Goal: Task Accomplishment & Management: Manage account settings

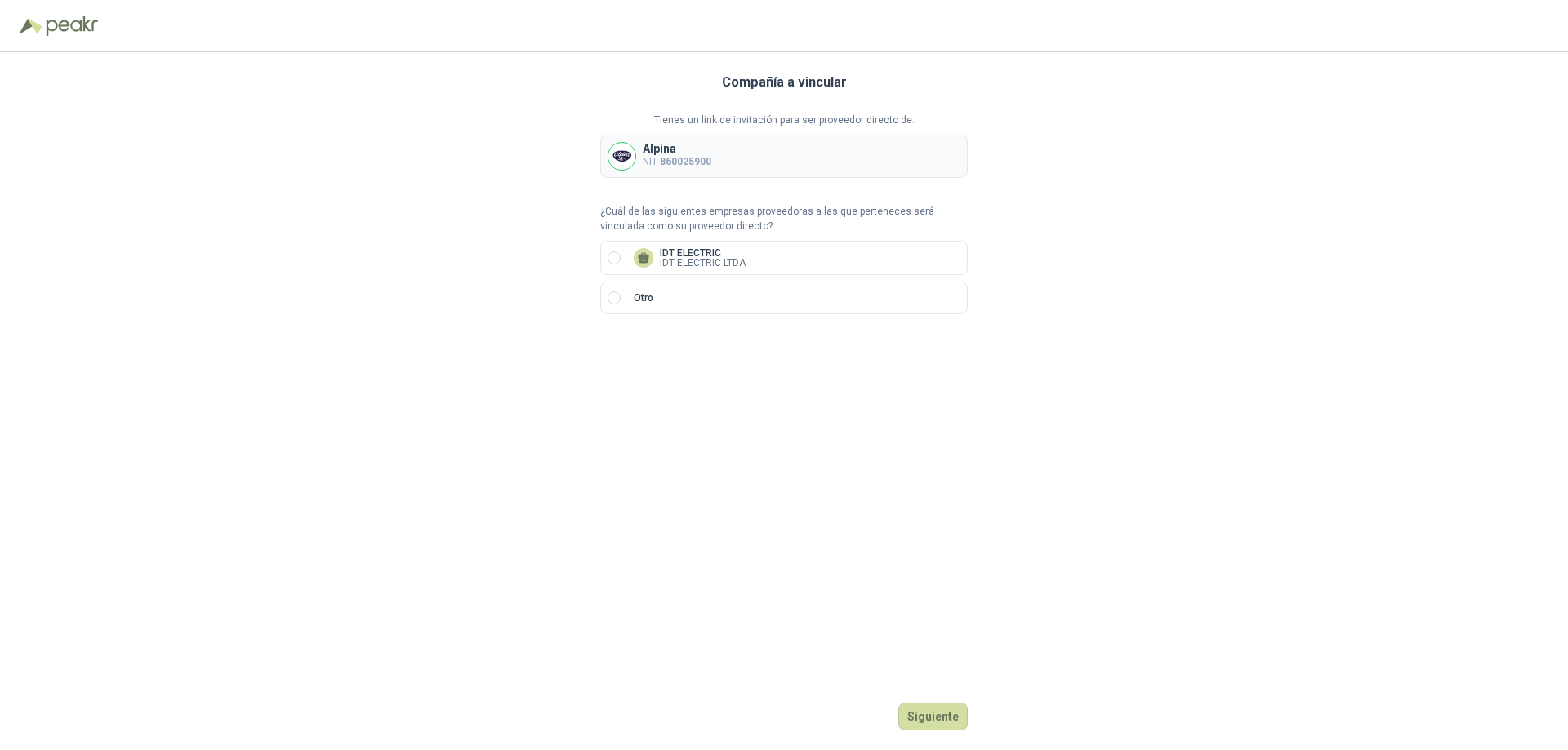
click at [739, 169] on div "Alpina NIT 860025900" at bounding box center [784, 157] width 367 height 43
click at [751, 166] on div "Alpina NIT 860025900" at bounding box center [784, 157] width 367 height 43
click at [945, 717] on button "Siguiente" at bounding box center [933, 716] width 70 height 28
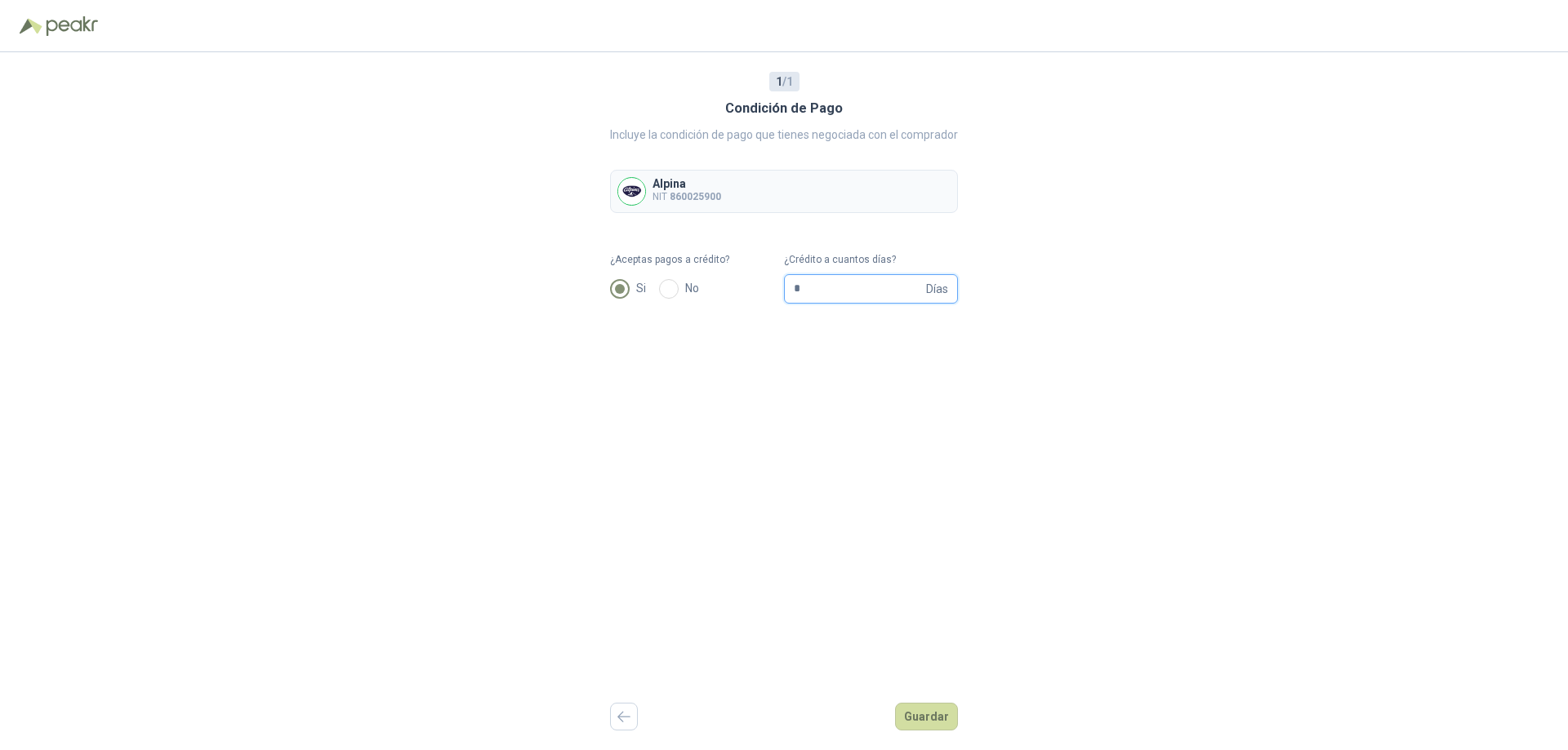
click at [852, 288] on input "*" at bounding box center [859, 288] width 129 height 28
type input "**"
click at [936, 712] on button "Guardar" at bounding box center [927, 716] width 63 height 28
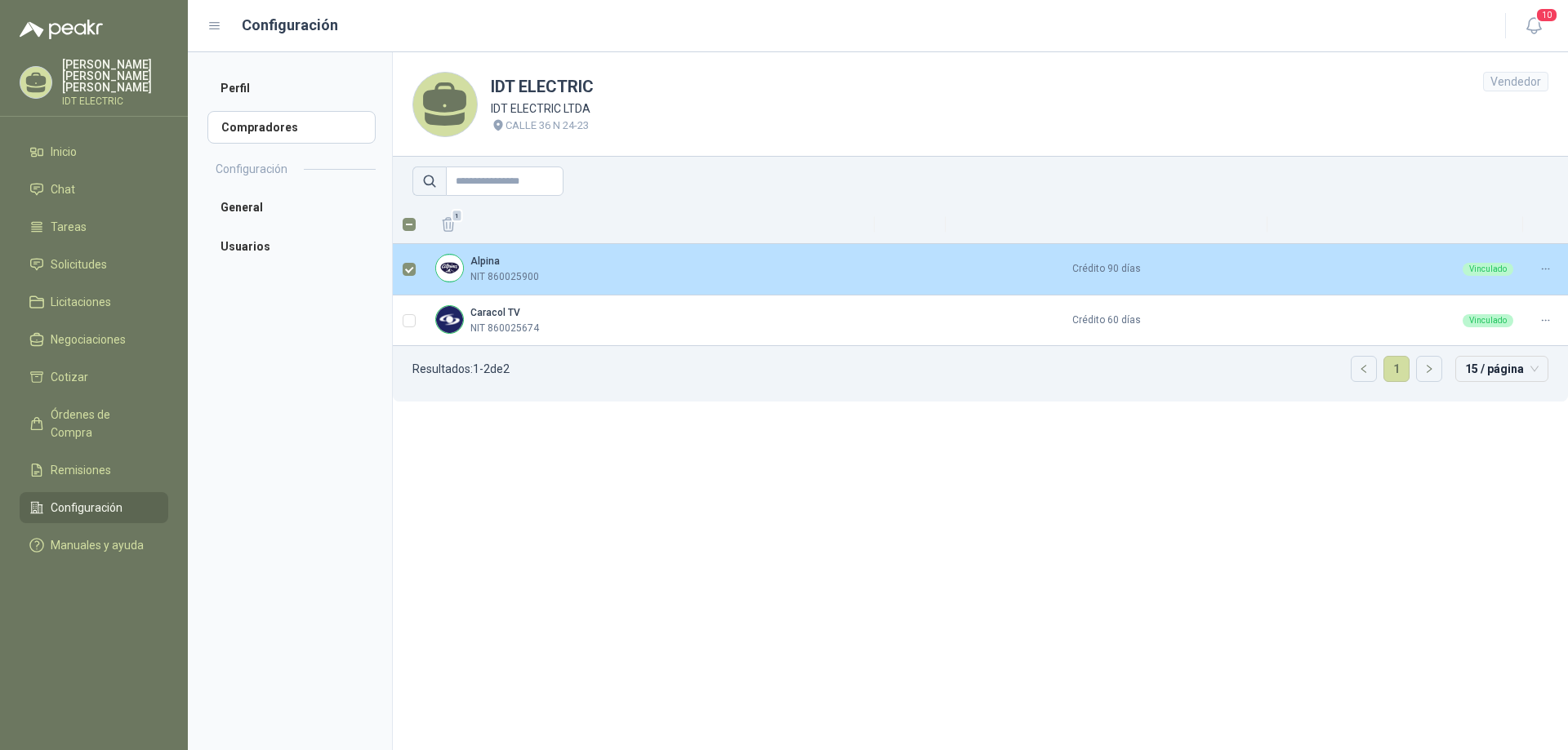
click at [618, 278] on div "Alpina NIT 860025900" at bounding box center [650, 269] width 430 height 31
click at [1553, 274] on div at bounding box center [1546, 268] width 25 height 15
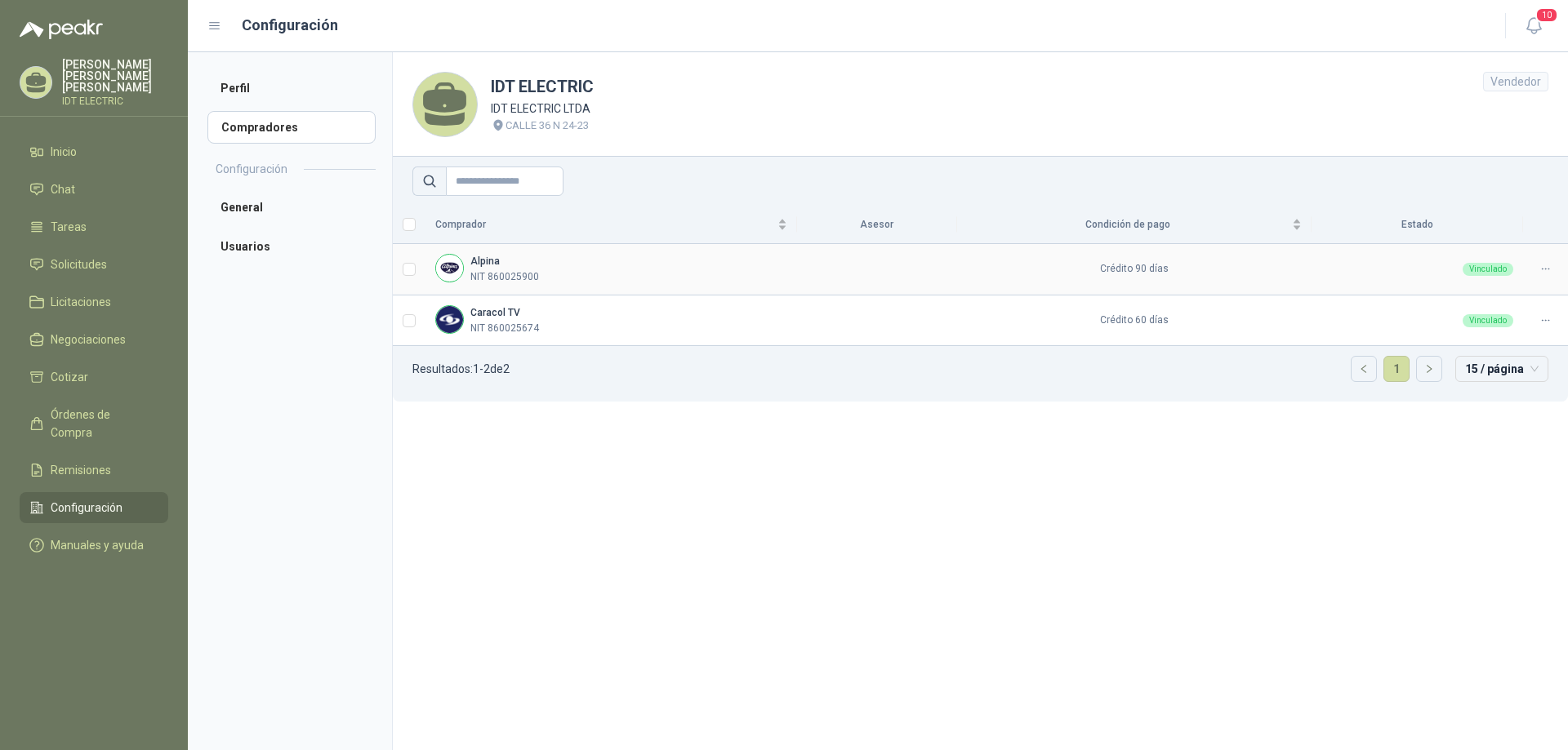
click at [1553, 271] on div at bounding box center [1546, 268] width 25 height 15
click at [1553, 270] on div at bounding box center [1546, 268] width 25 height 15
click at [1518, 316] on span "Asignar Asesor" at bounding box center [1505, 322] width 79 height 18
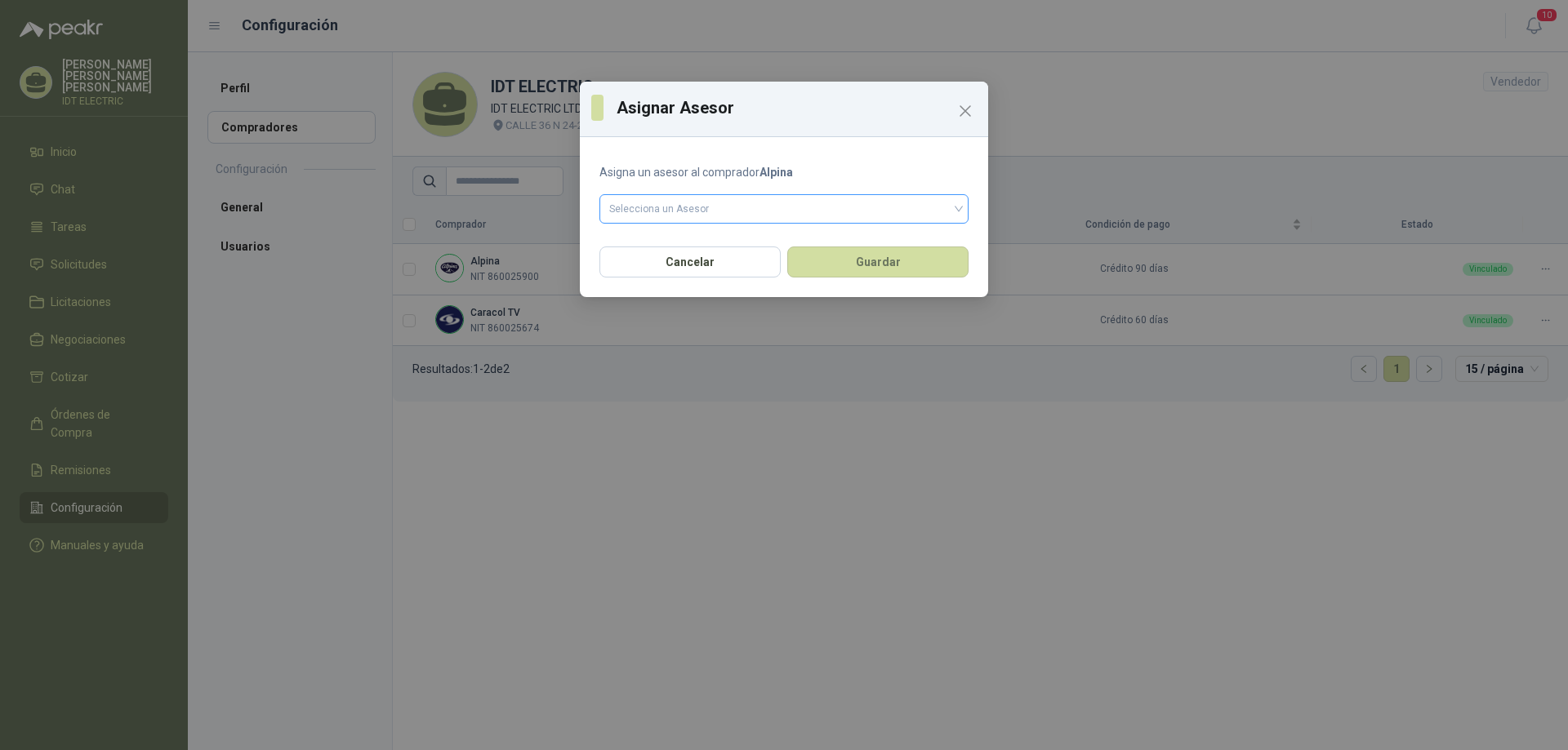
click at [960, 217] on div "Selecciona un Asesor" at bounding box center [784, 209] width 369 height 30
click at [920, 247] on div "[PERSON_NAME]" at bounding box center [784, 243] width 343 height 18
click at [917, 255] on button "Guardar" at bounding box center [878, 261] width 181 height 31
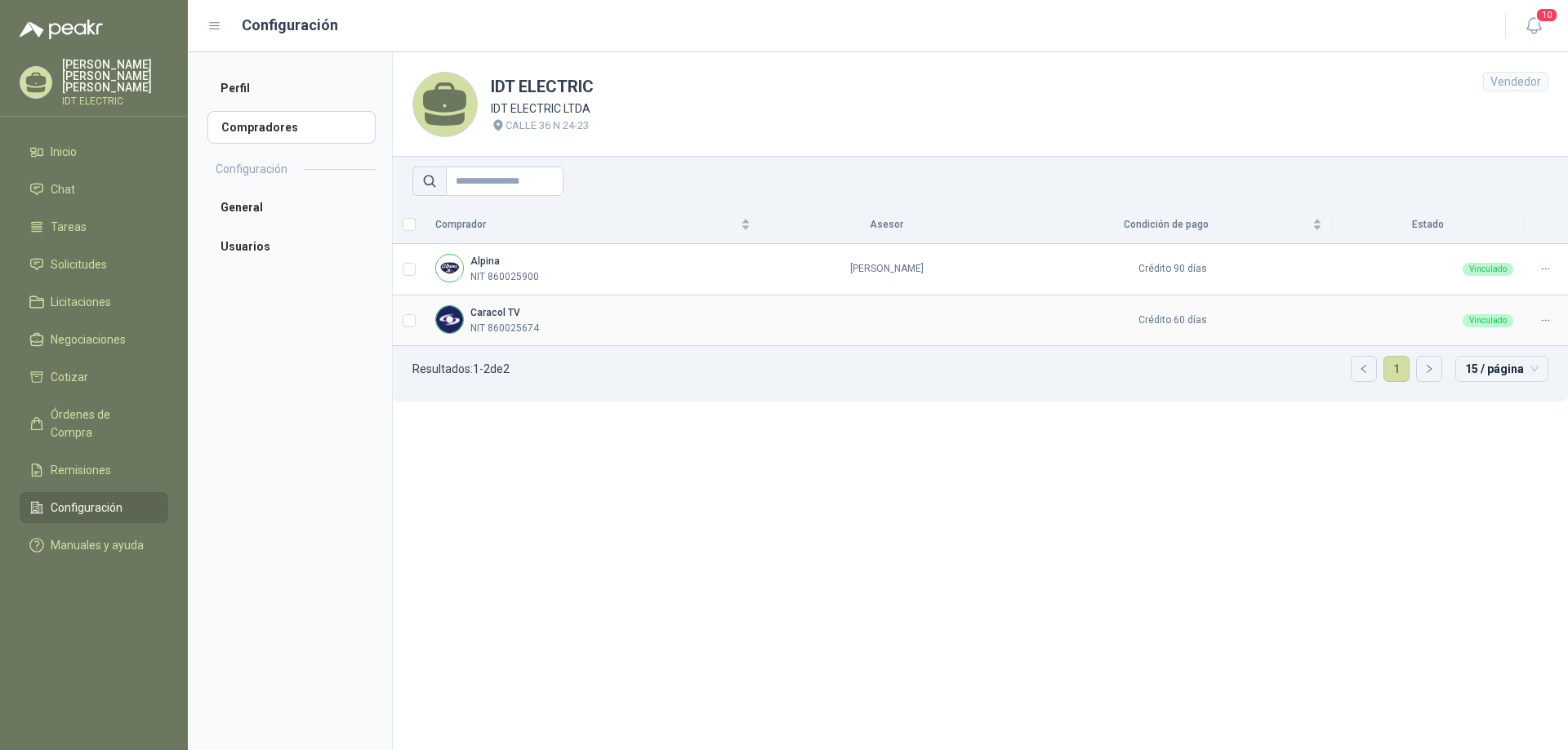
click at [1542, 319] on icon at bounding box center [1546, 320] width 13 height 13
click at [1511, 366] on span "Asignar Asesor" at bounding box center [1505, 374] width 79 height 18
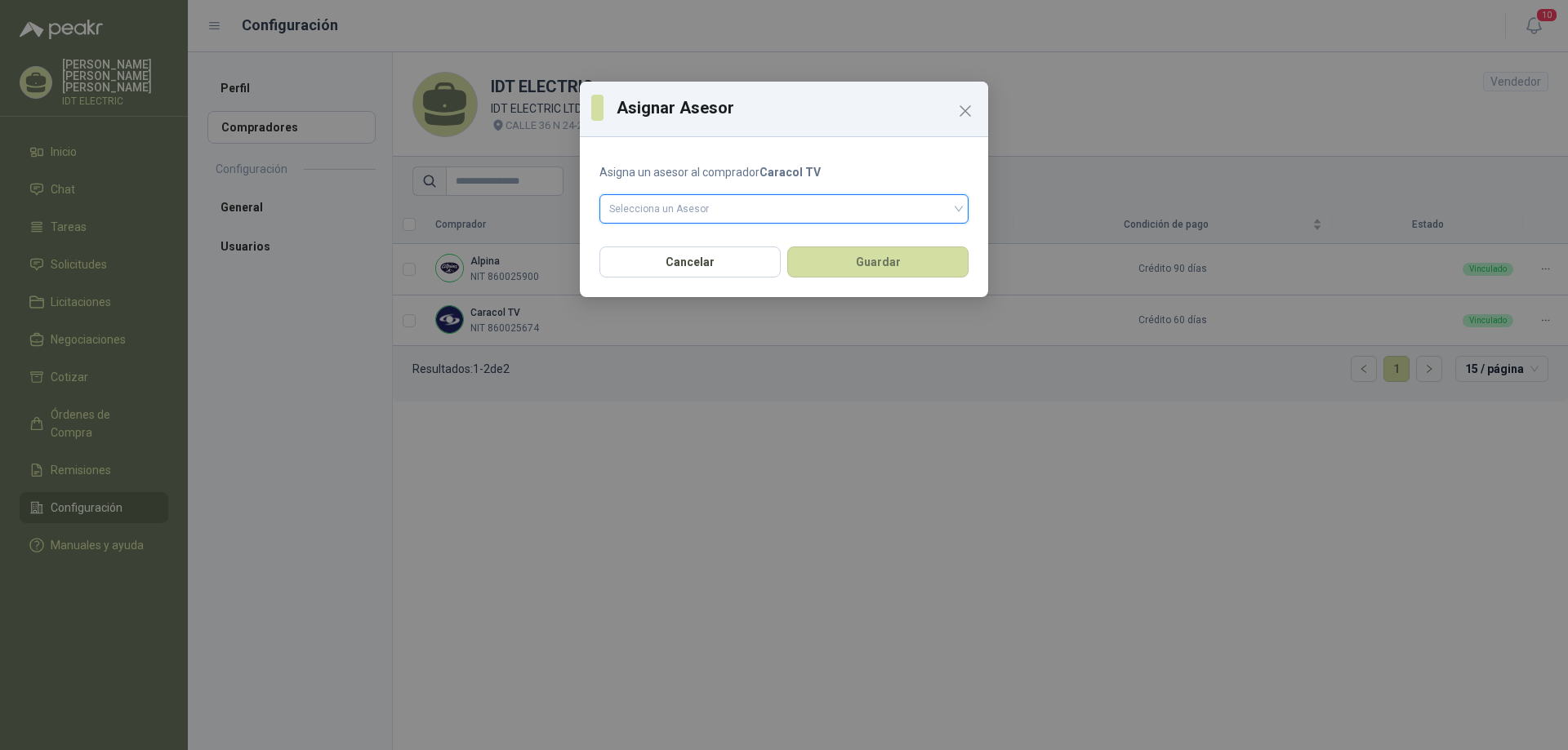
click at [759, 213] on input "search" at bounding box center [784, 207] width 349 height 24
click at [737, 242] on div "[PERSON_NAME]" at bounding box center [784, 243] width 343 height 18
click at [853, 268] on button "Guardar" at bounding box center [878, 261] width 181 height 31
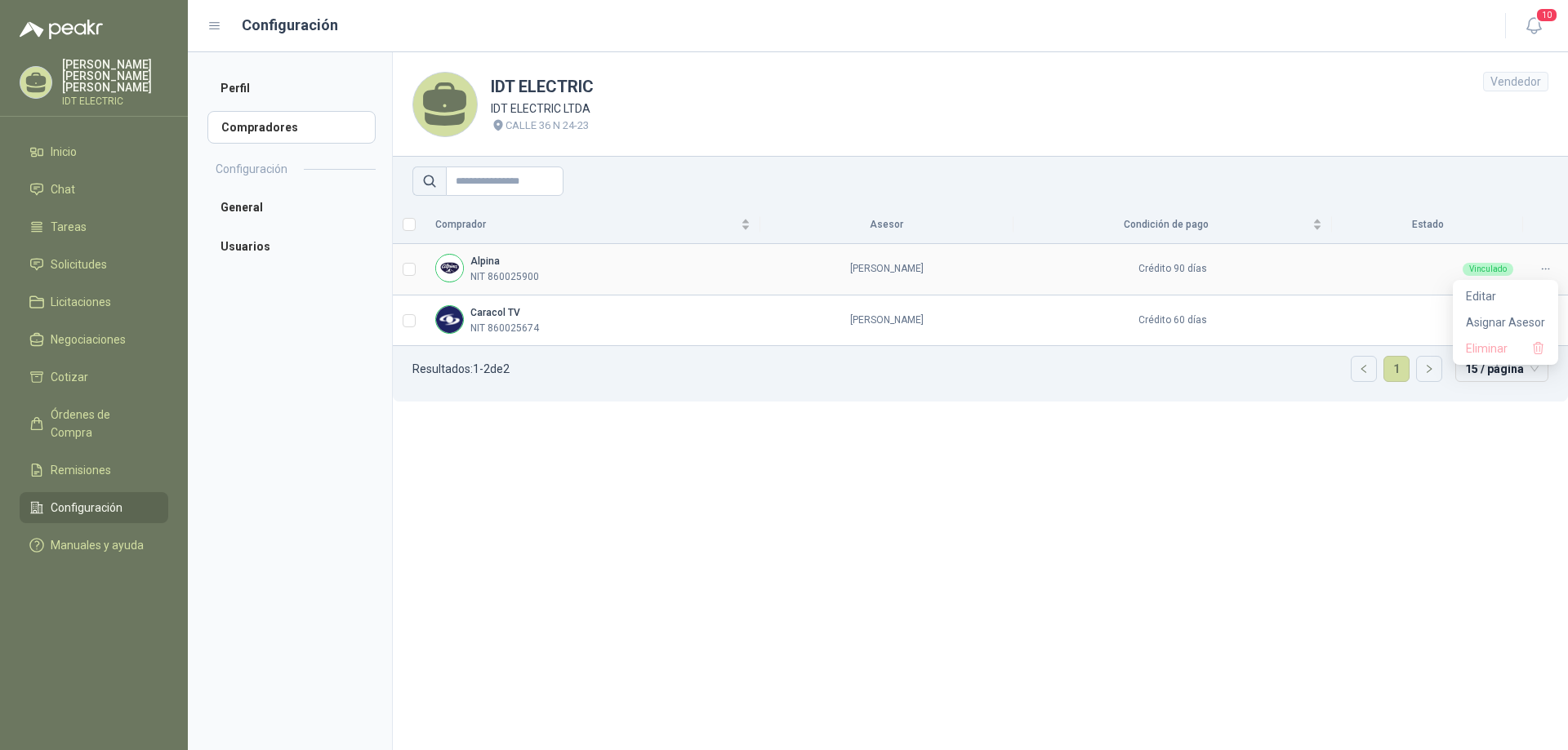
click at [1555, 271] on div at bounding box center [1546, 268] width 25 height 15
click at [1484, 296] on span "Editar" at bounding box center [1505, 296] width 79 height 18
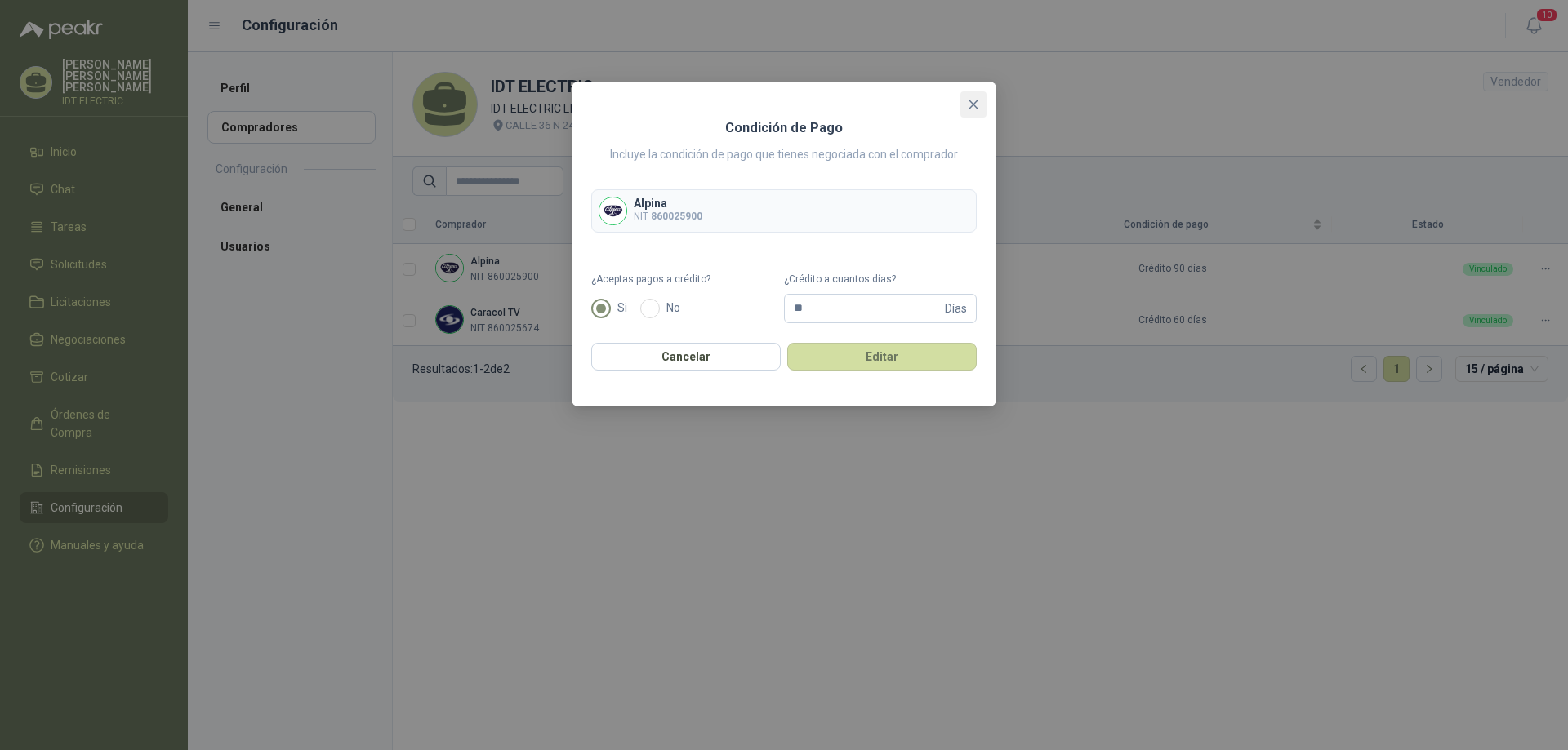
click at [971, 106] on icon "close" at bounding box center [973, 104] width 13 height 13
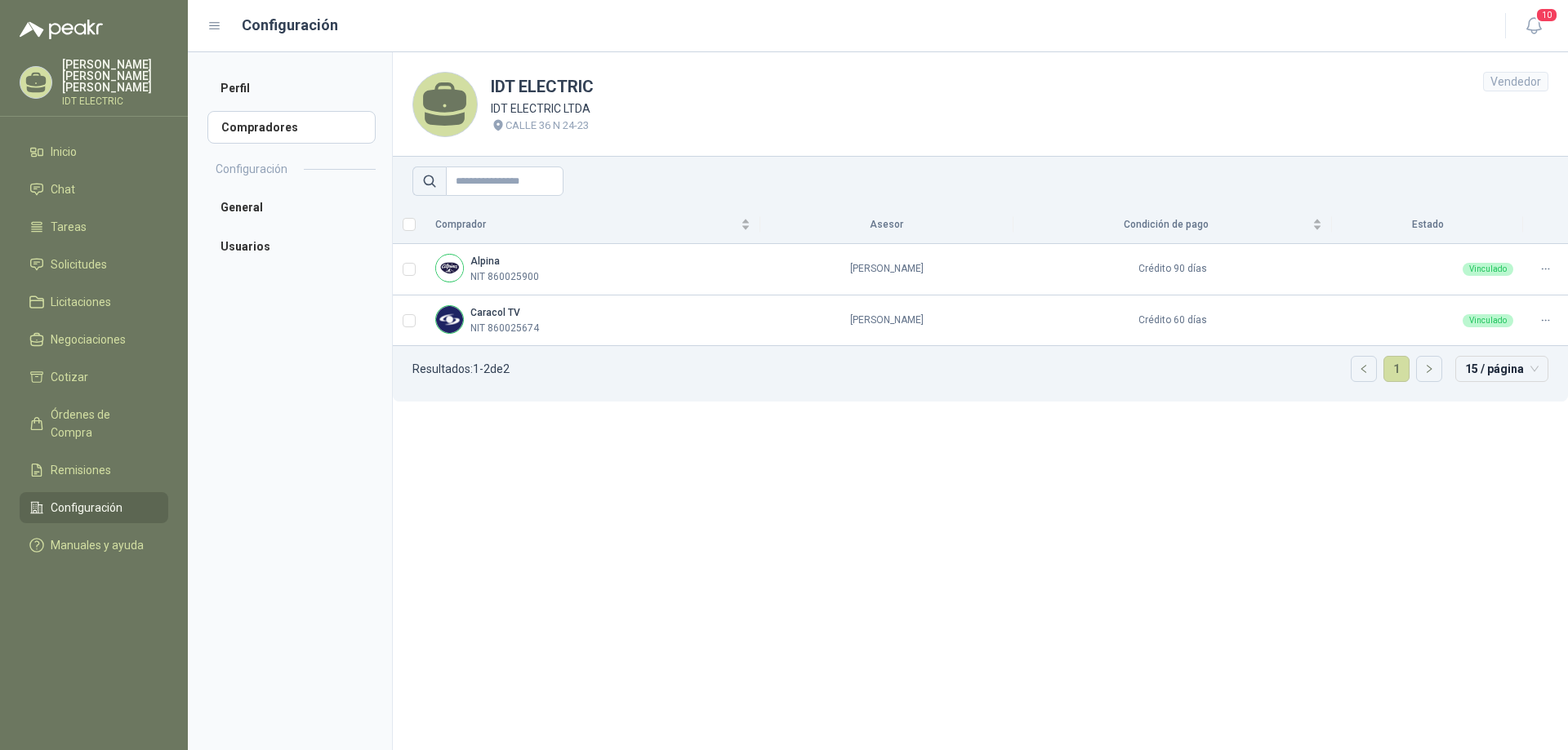
click at [955, 425] on section "IDT ELECTRIC IDT ELECTRIC LTDA CALLE 36 N 24-23 Vendedor Comprador Asesor Condi…" at bounding box center [980, 401] width 1176 height 698
click at [1545, 25] on button "10" at bounding box center [1534, 26] width 30 height 30
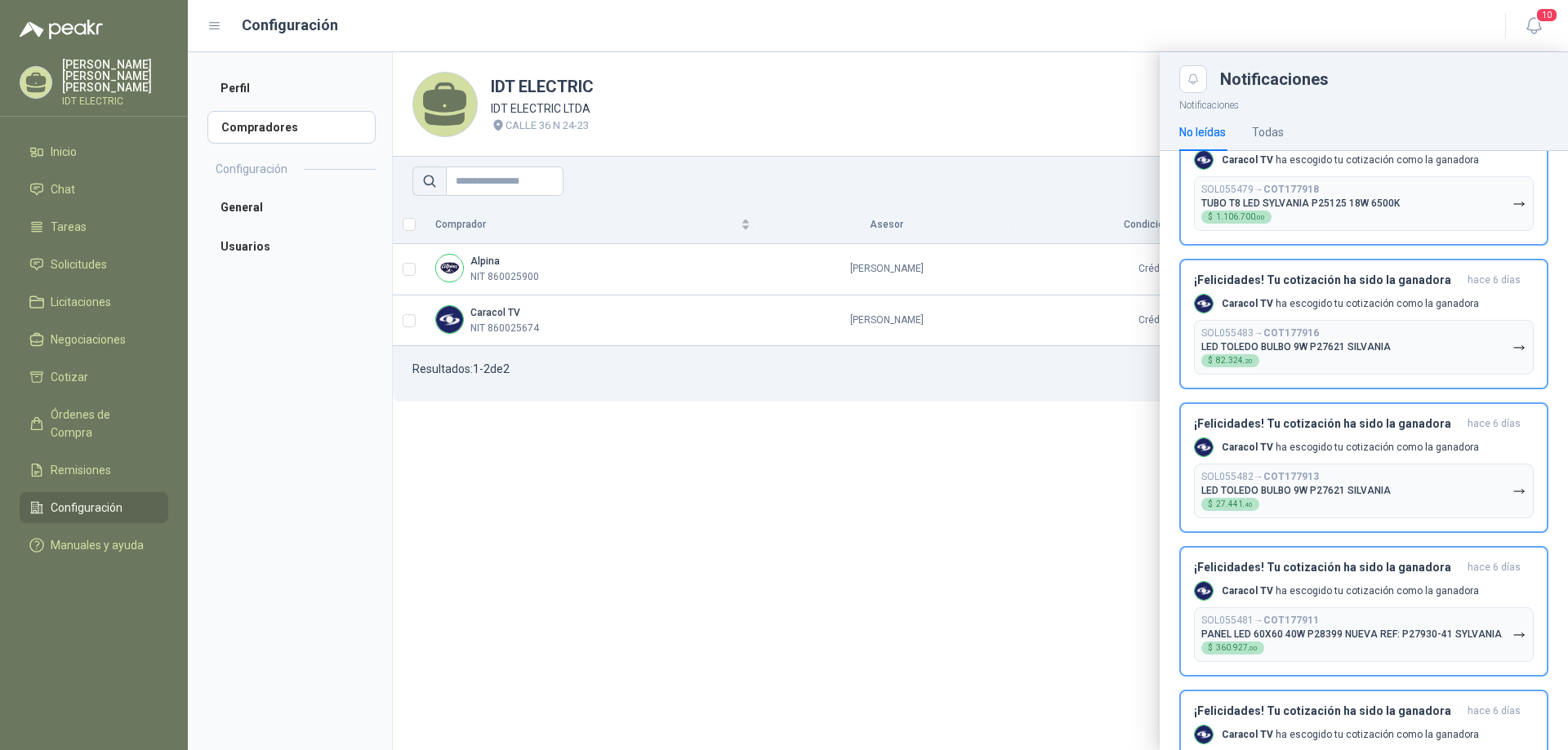
scroll to position [987, 0]
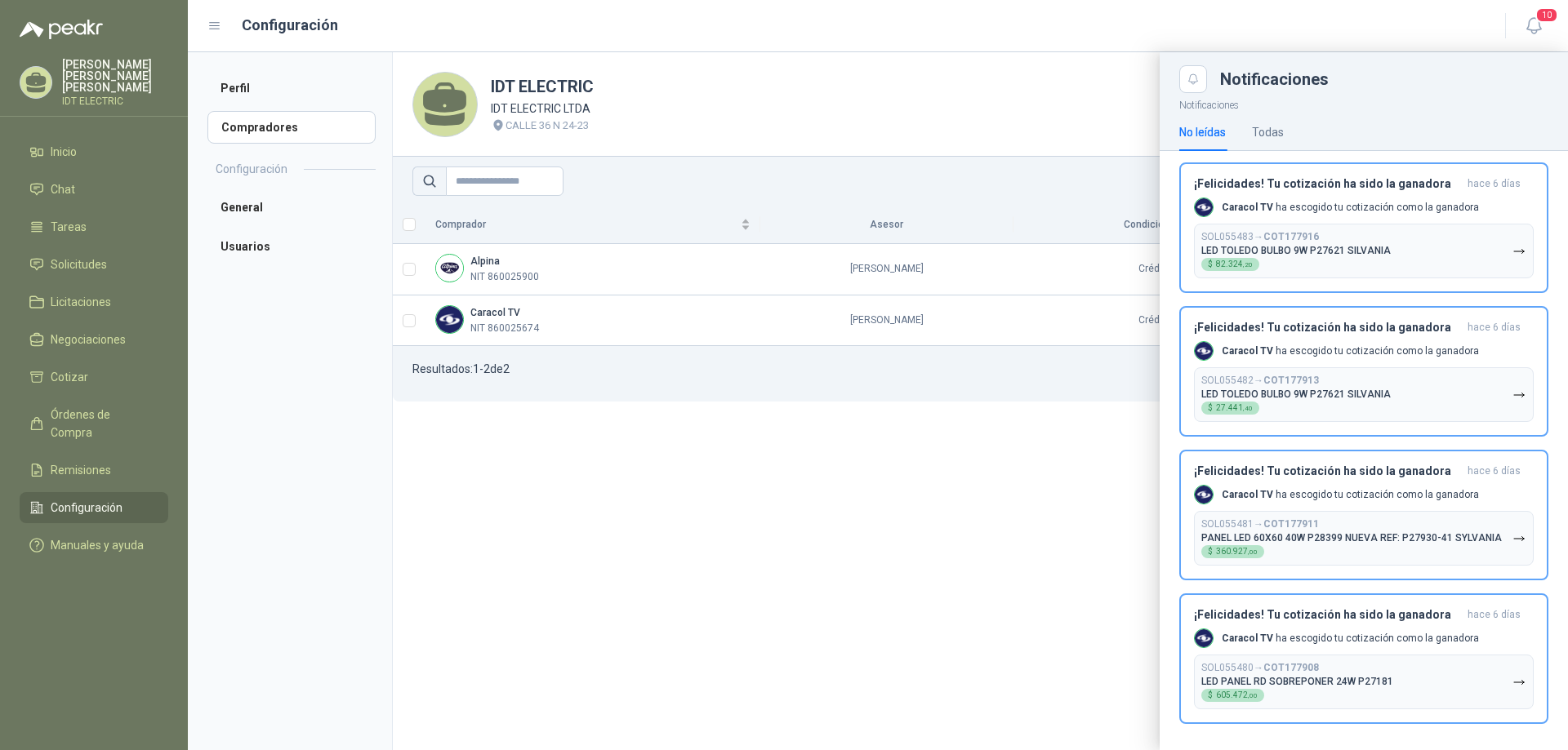
click at [974, 550] on div at bounding box center [878, 401] width 1381 height 698
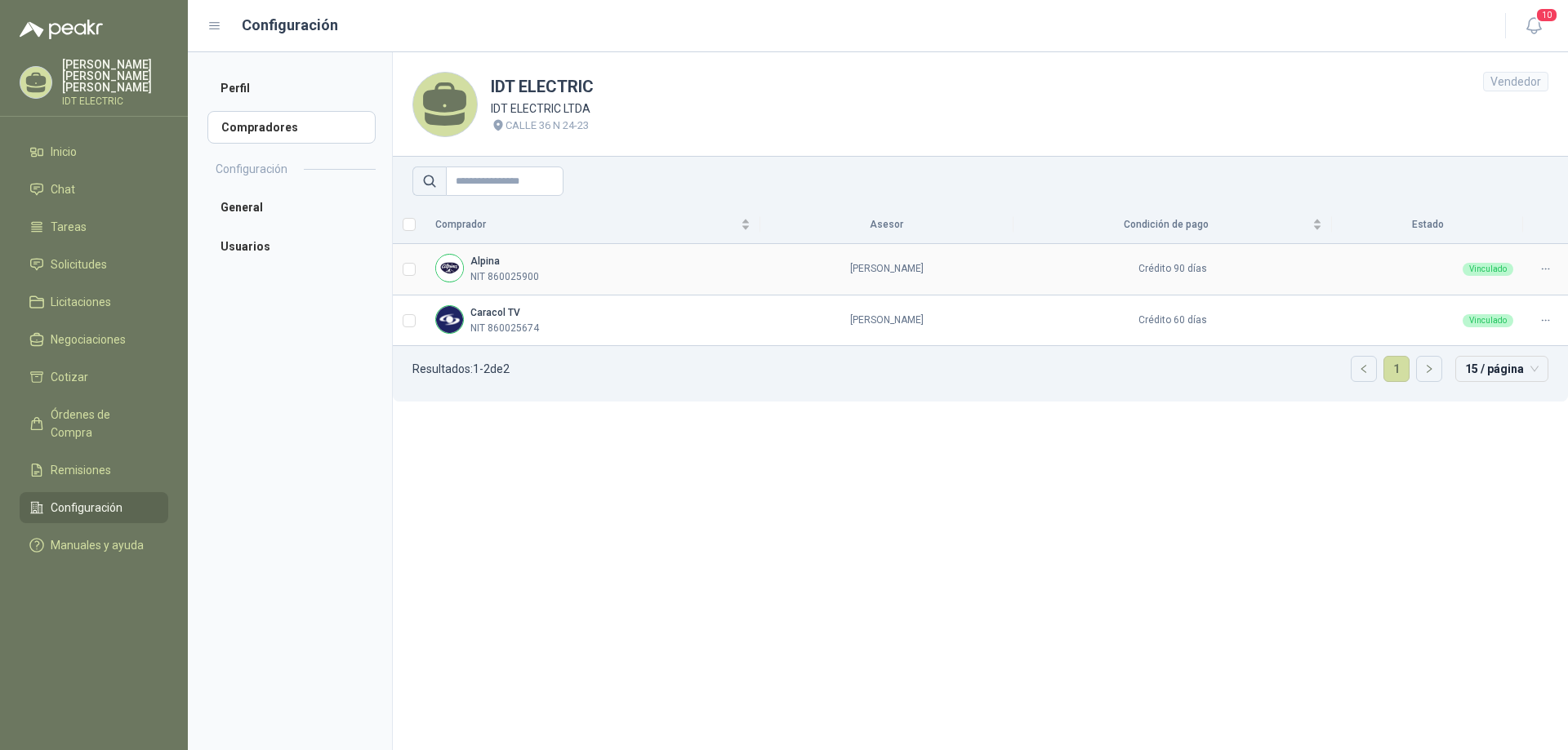
click at [586, 268] on div "Alpina NIT 860025900" at bounding box center [593, 269] width 315 height 31
click at [136, 362] on link "Cotizar" at bounding box center [94, 377] width 149 height 31
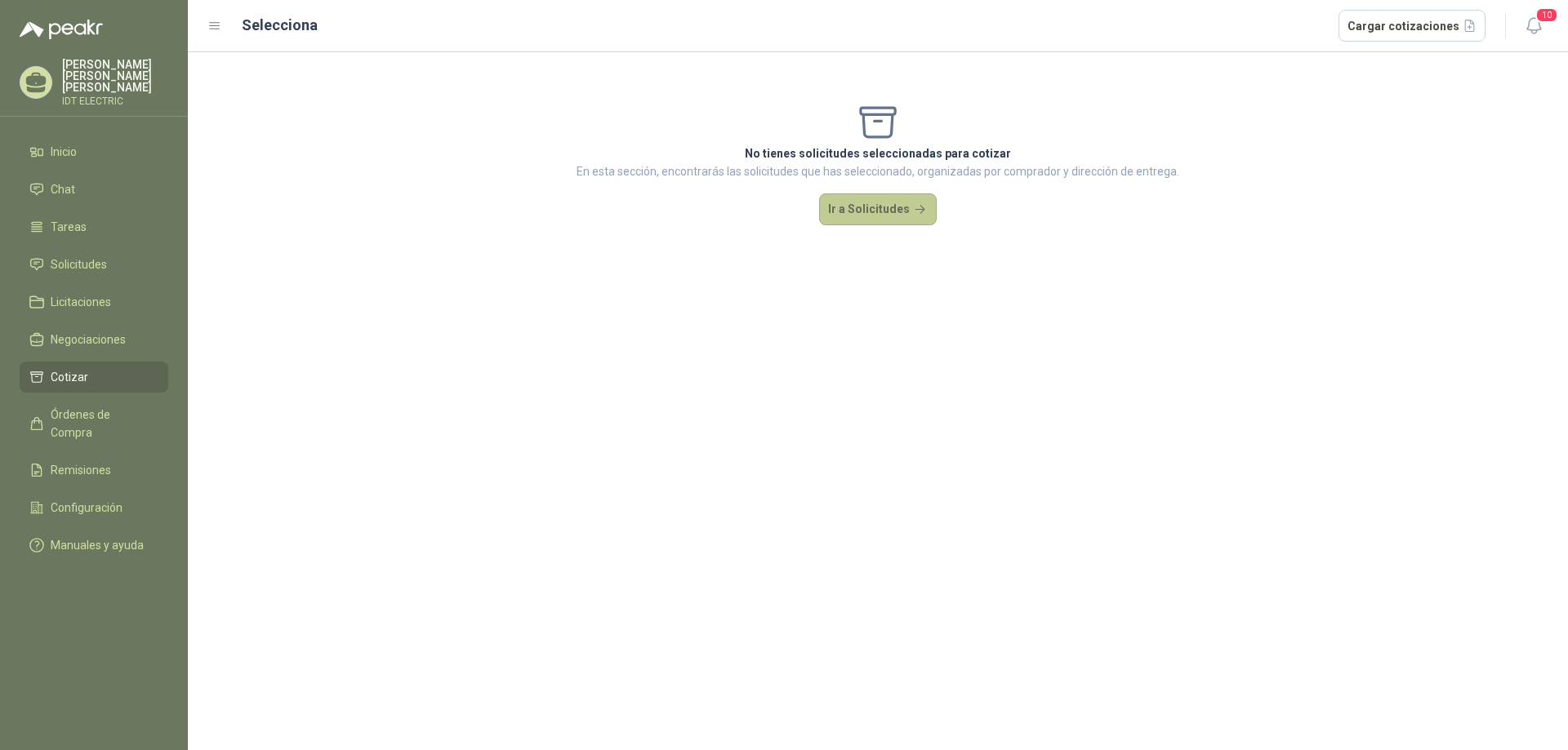
click at [901, 210] on button "Ir a Solicitudes" at bounding box center [878, 209] width 117 height 32
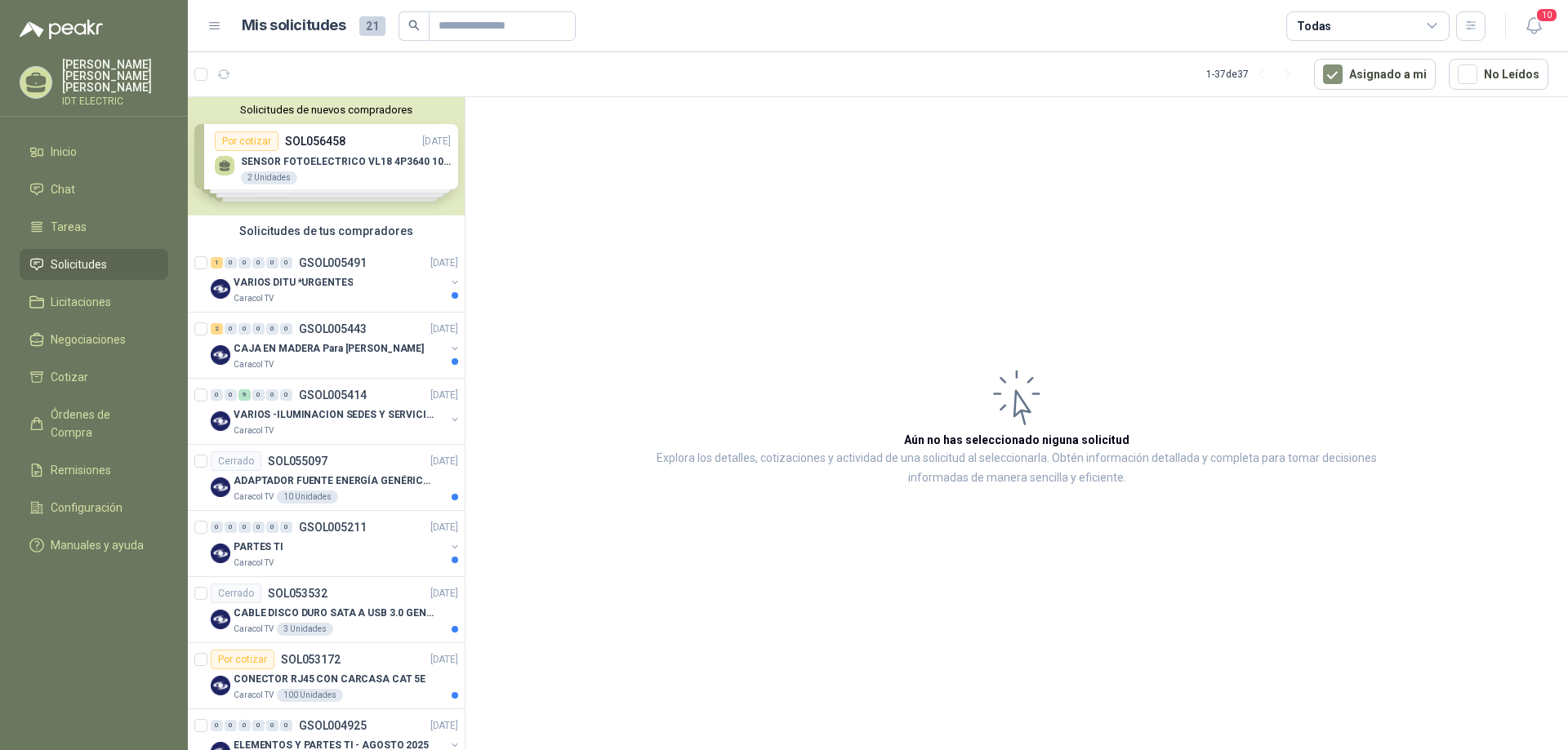
click at [355, 157] on div "Solicitudes de nuevos compradores Por cotizar SOL056458 [DATE] SENSOR FOTOELECT…" at bounding box center [326, 157] width 277 height 118
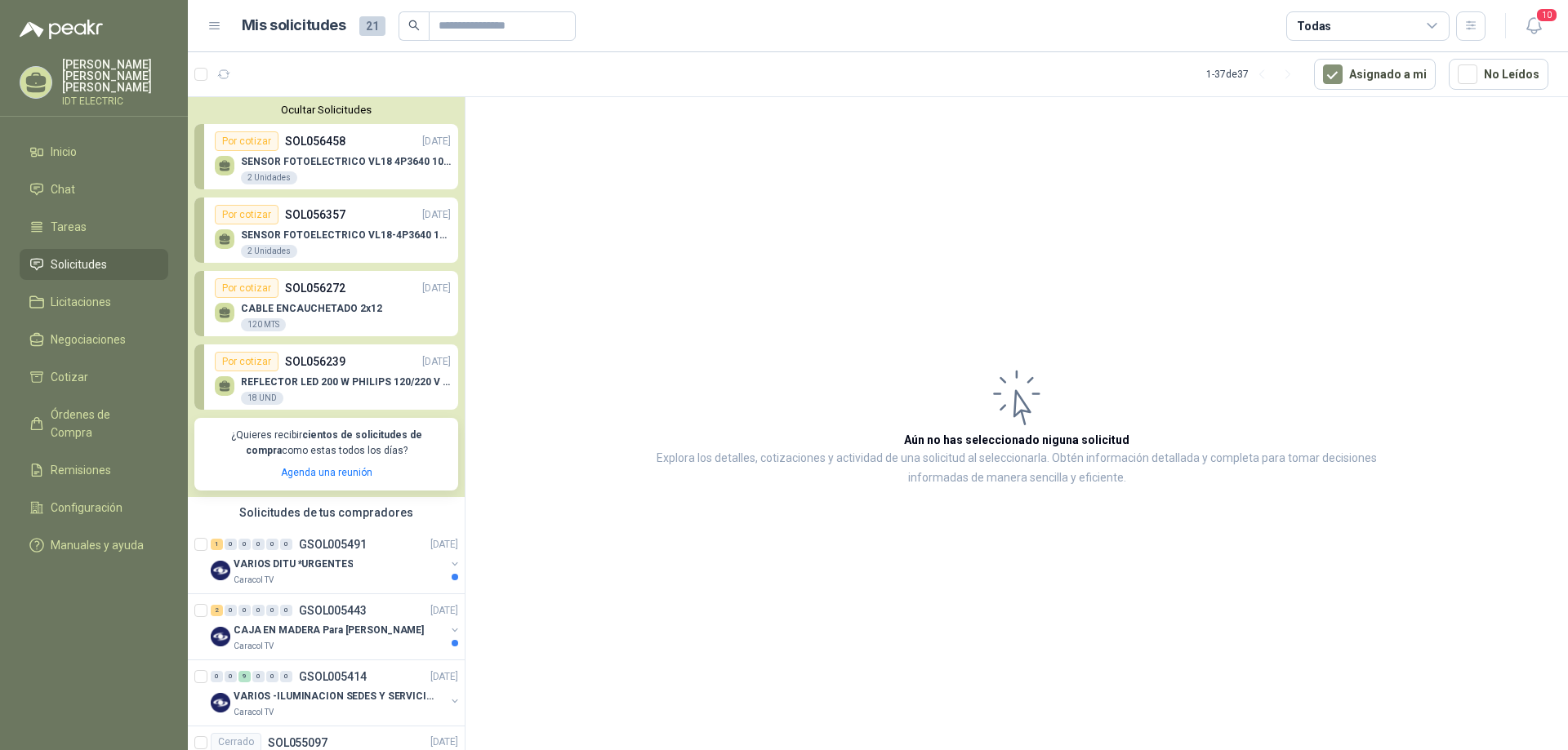
click at [398, 311] on div "CABLE ENCAUCHETADO 2x12 120 MTS" at bounding box center [333, 315] width 236 height 34
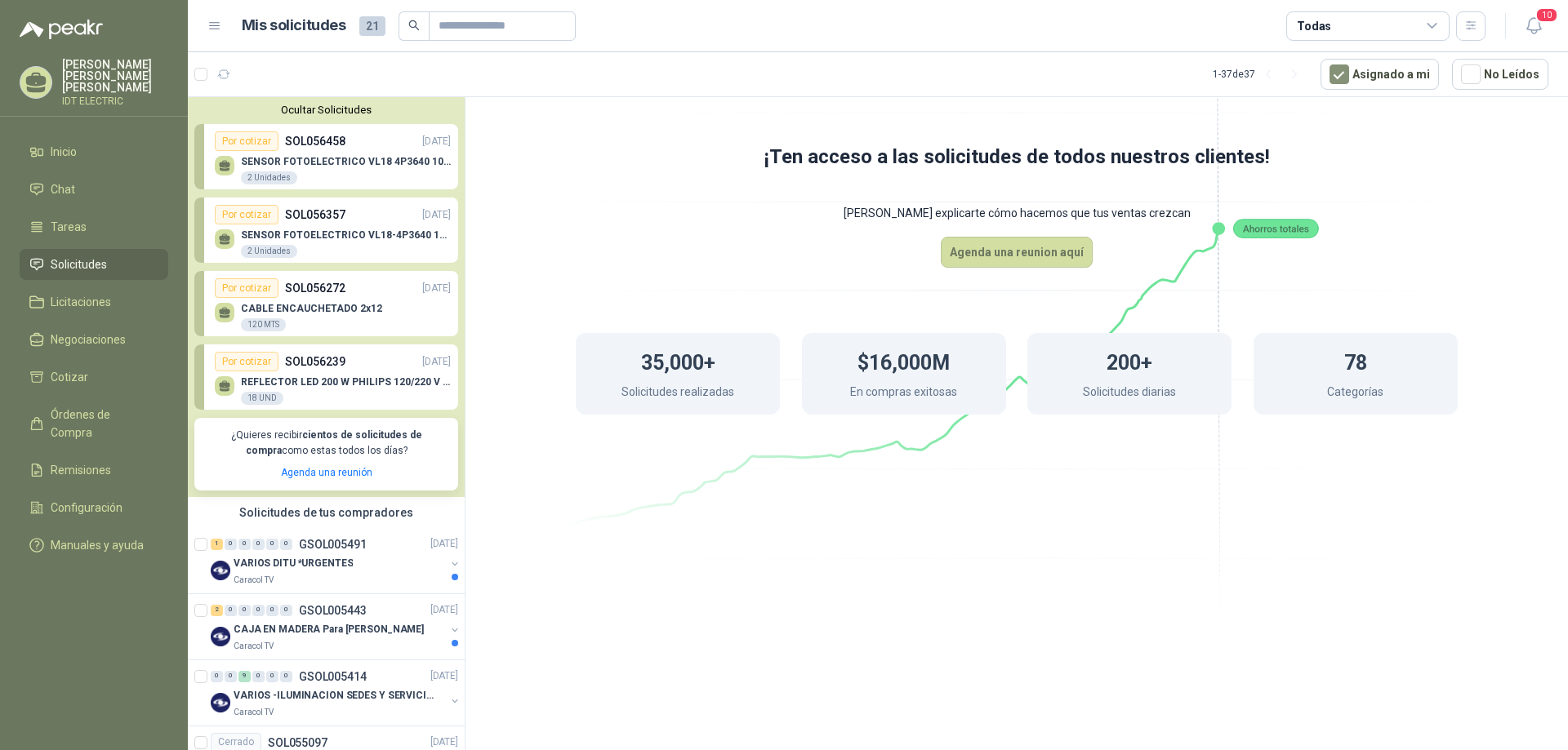
click at [264, 284] on div "Por cotizar" at bounding box center [246, 288] width 64 height 20
click at [288, 299] on div "CABLE ENCAUCHETADO 2x12 120 MTS" at bounding box center [333, 315] width 236 height 34
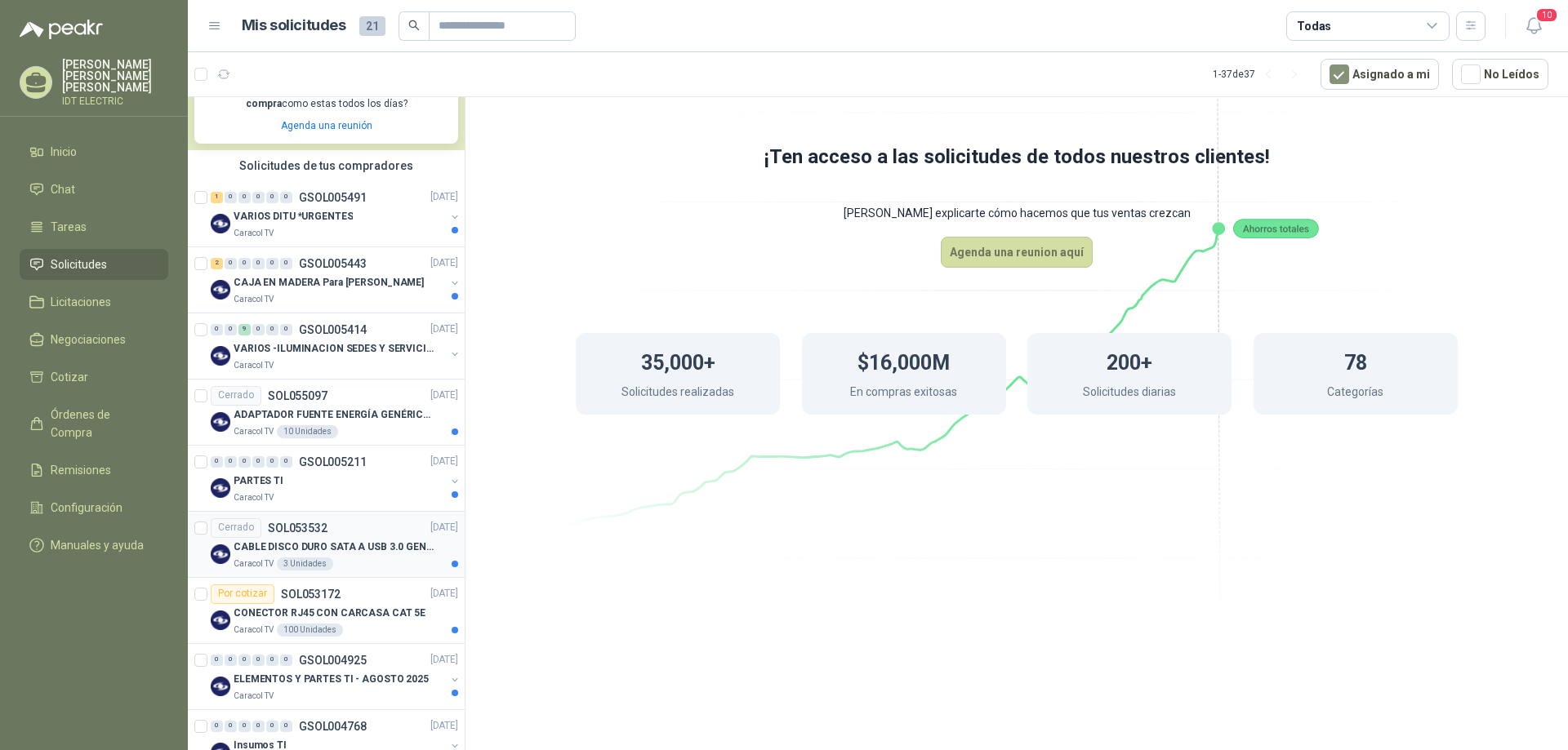
scroll to position [408, 0]
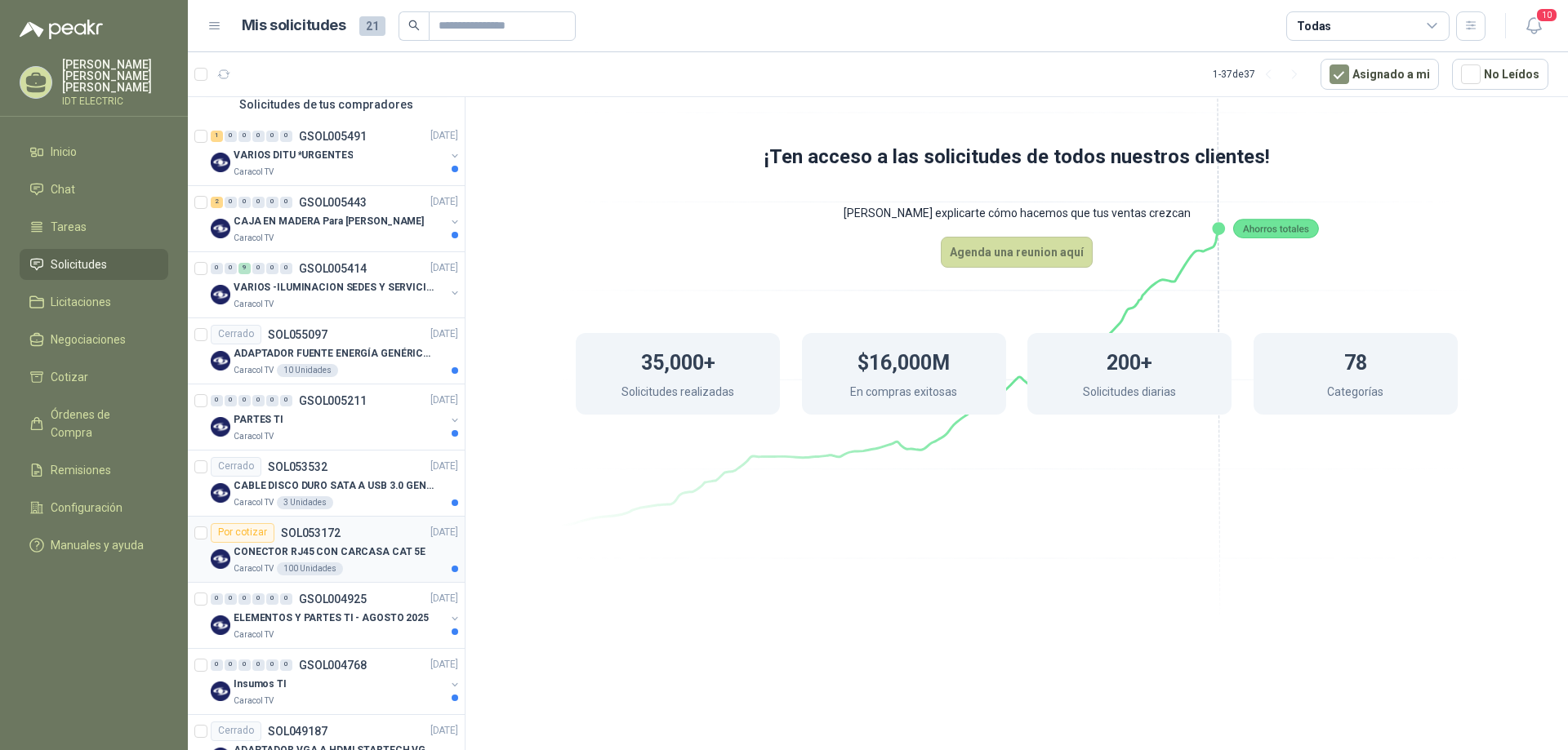
click at [330, 547] on p "CONECTOR RJ45 CON CARCASA CAT 5E" at bounding box center [330, 551] width 192 height 15
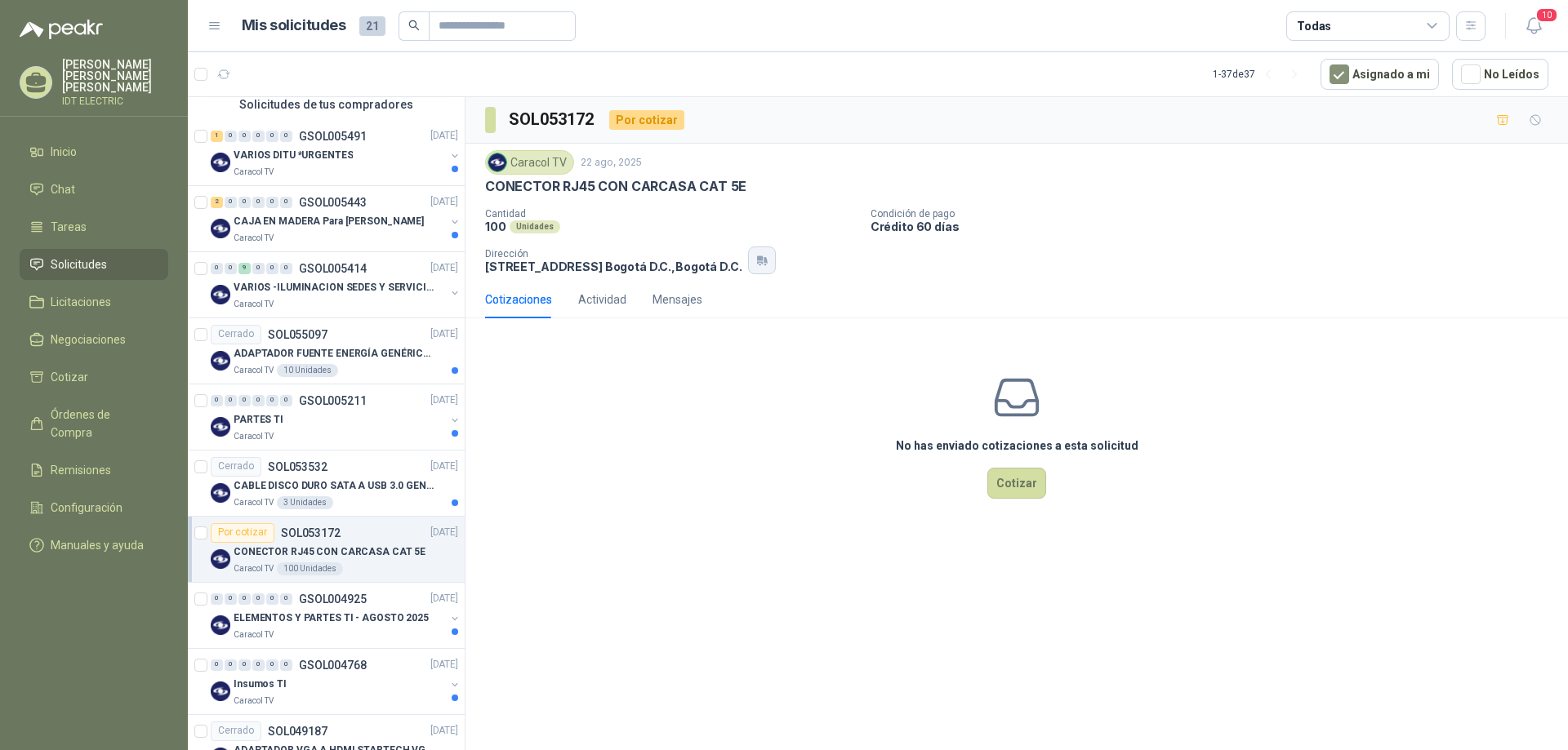
click at [757, 268] on button "button" at bounding box center [762, 260] width 28 height 28
click at [1017, 477] on button "Cotizar" at bounding box center [1017, 483] width 59 height 31
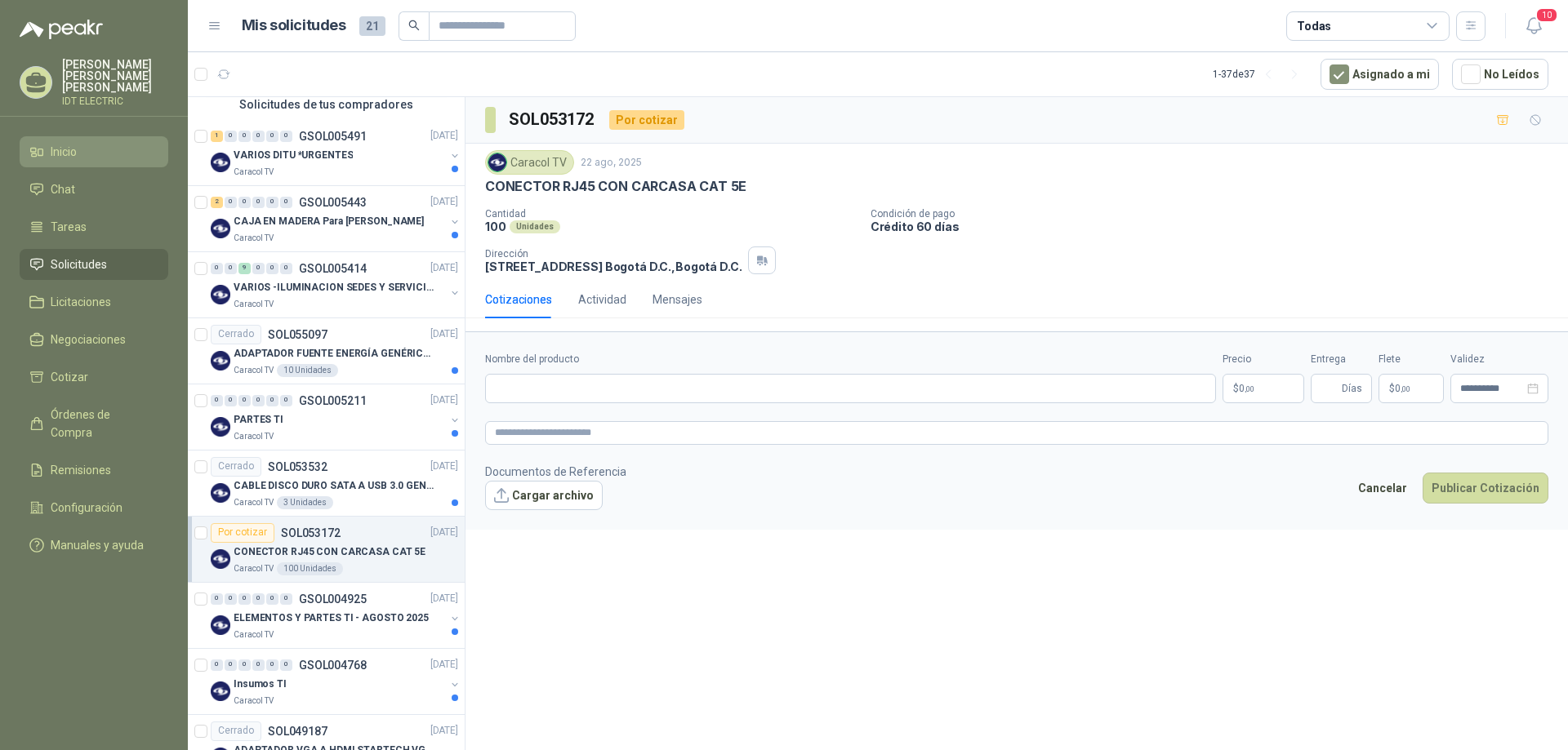
click at [70, 136] on link "Inicio" at bounding box center [94, 151] width 149 height 31
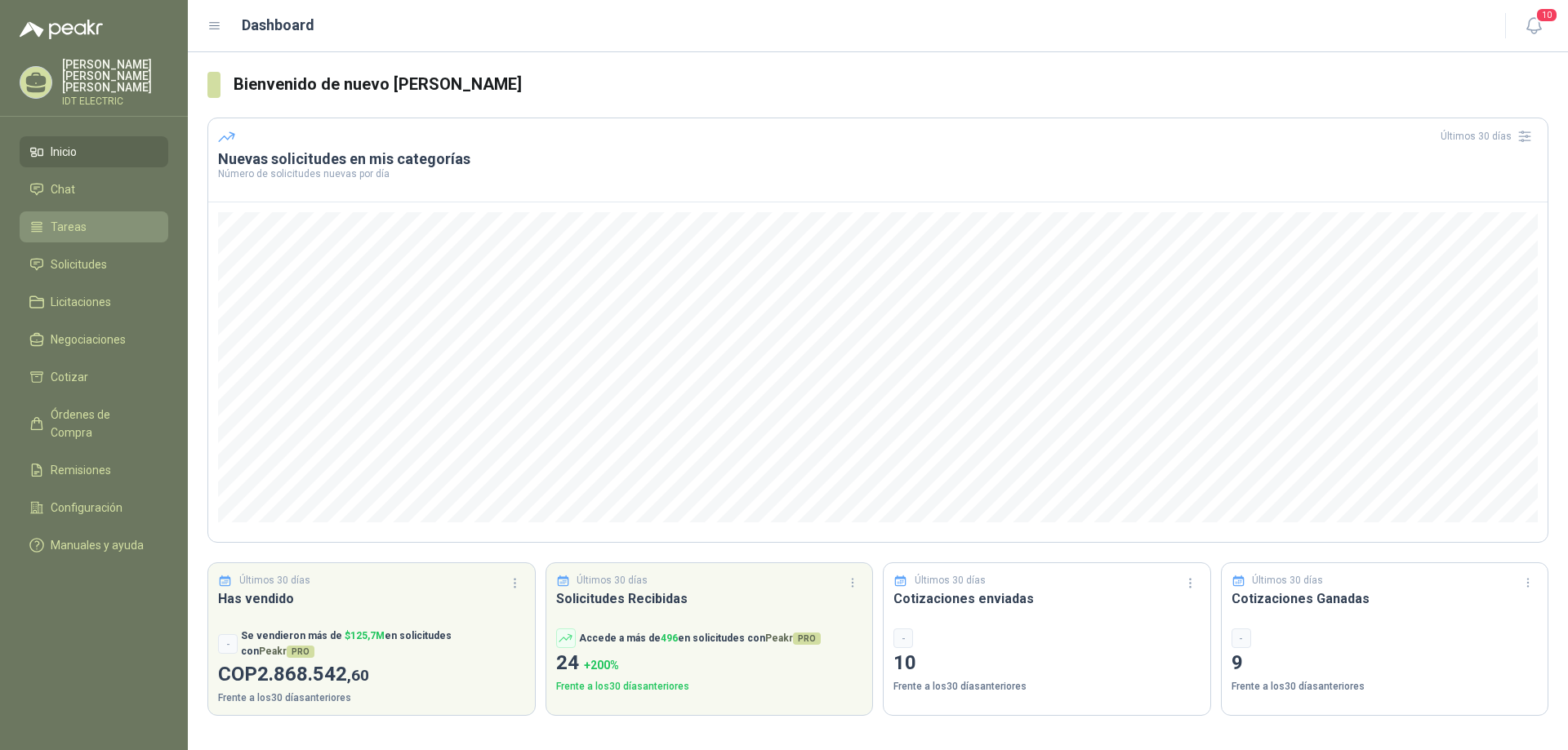
click at [121, 218] on li "Tareas" at bounding box center [94, 227] width 129 height 18
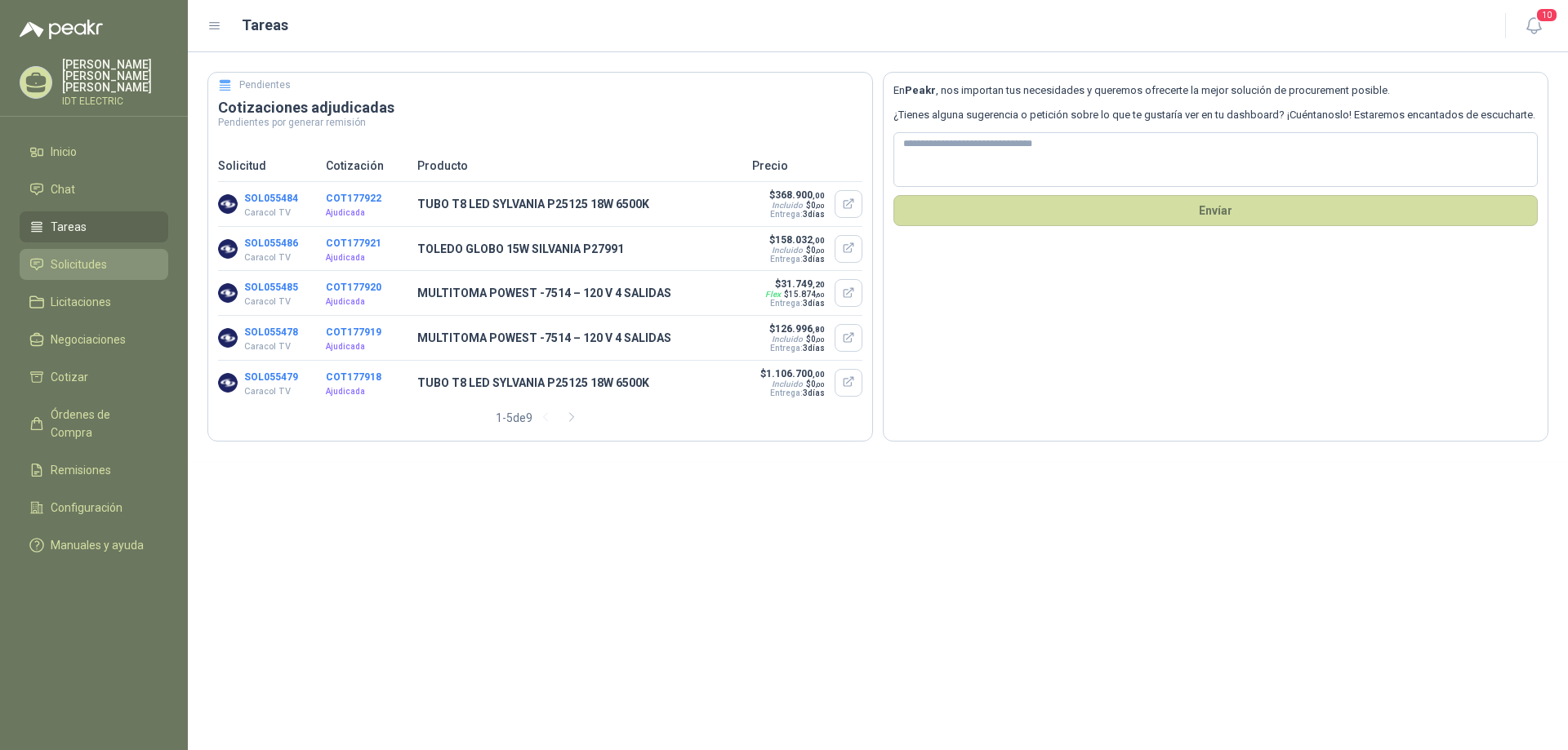
click at [127, 255] on li "Solicitudes" at bounding box center [94, 264] width 129 height 18
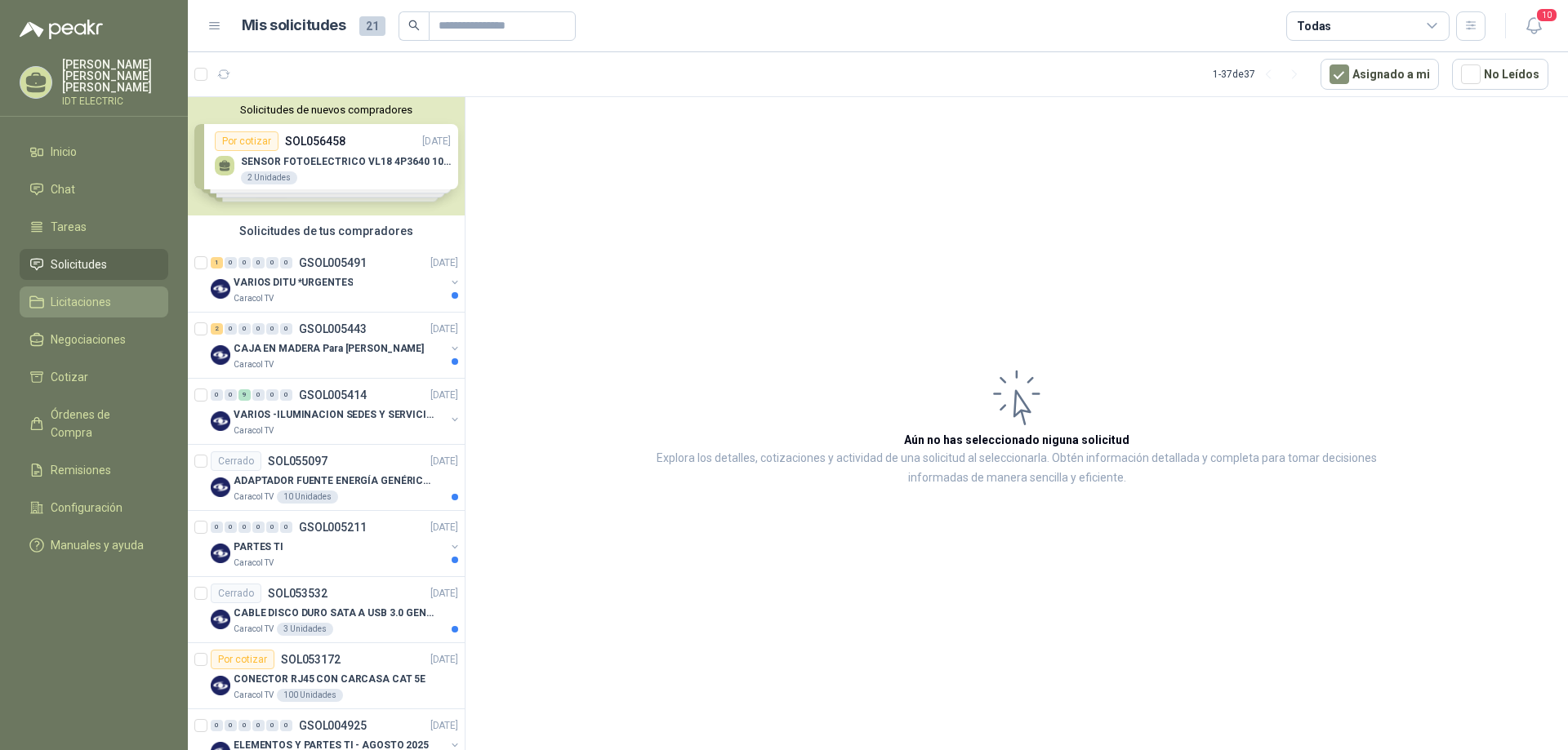
click at [120, 294] on li "Licitaciones" at bounding box center [94, 302] width 129 height 18
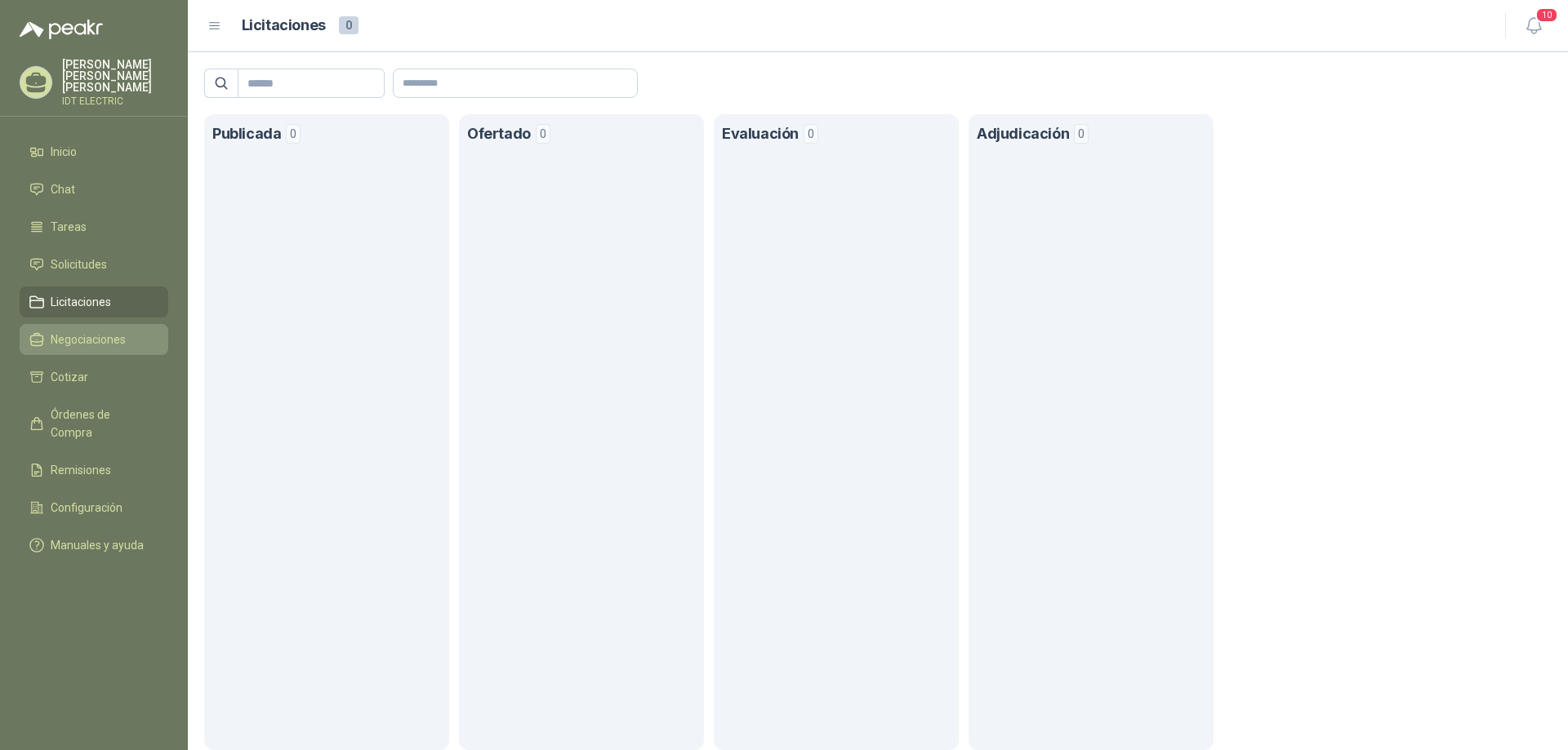
click at [113, 330] on span "Negociaciones" at bounding box center [89, 339] width 75 height 18
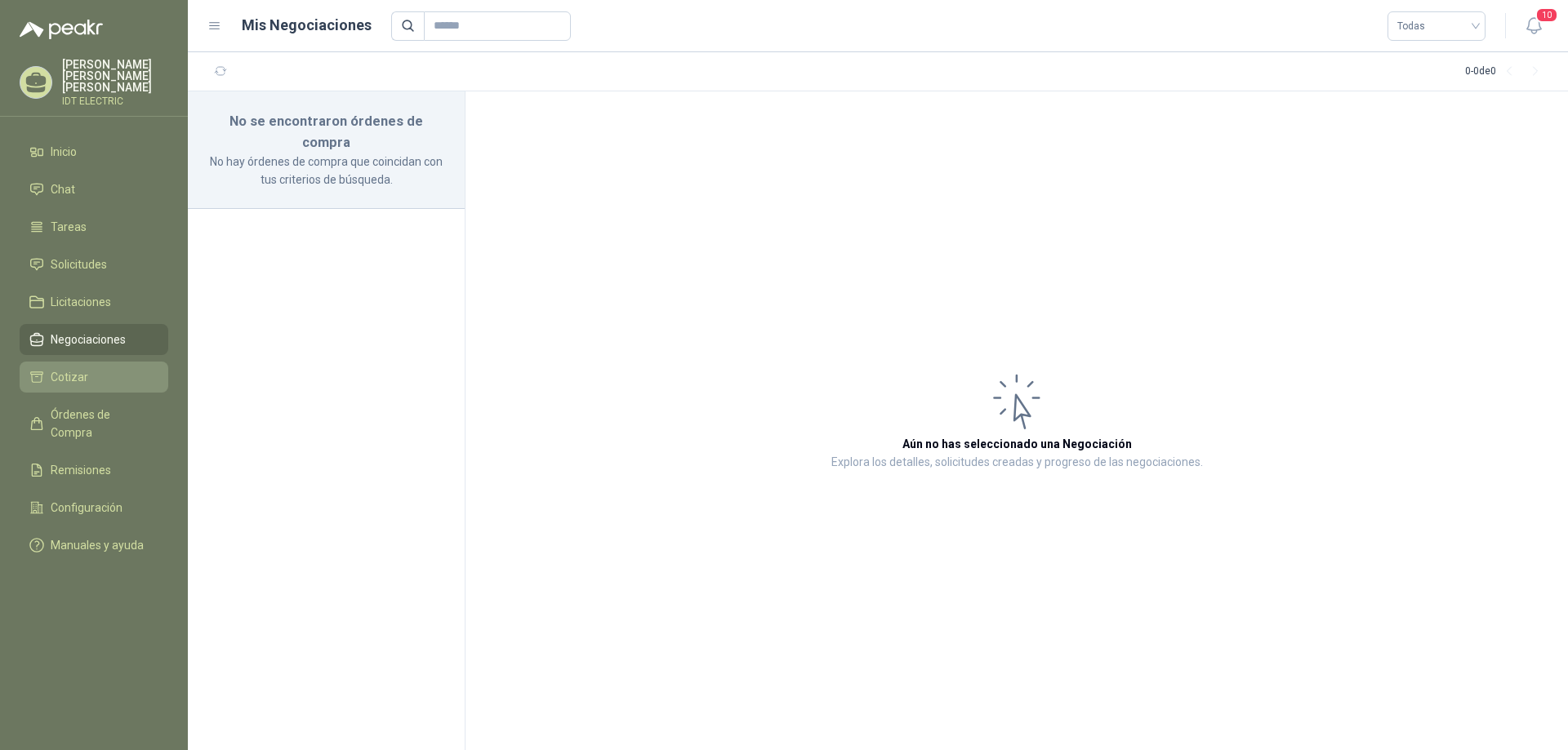
click at [104, 368] on li "Cotizar" at bounding box center [94, 377] width 129 height 18
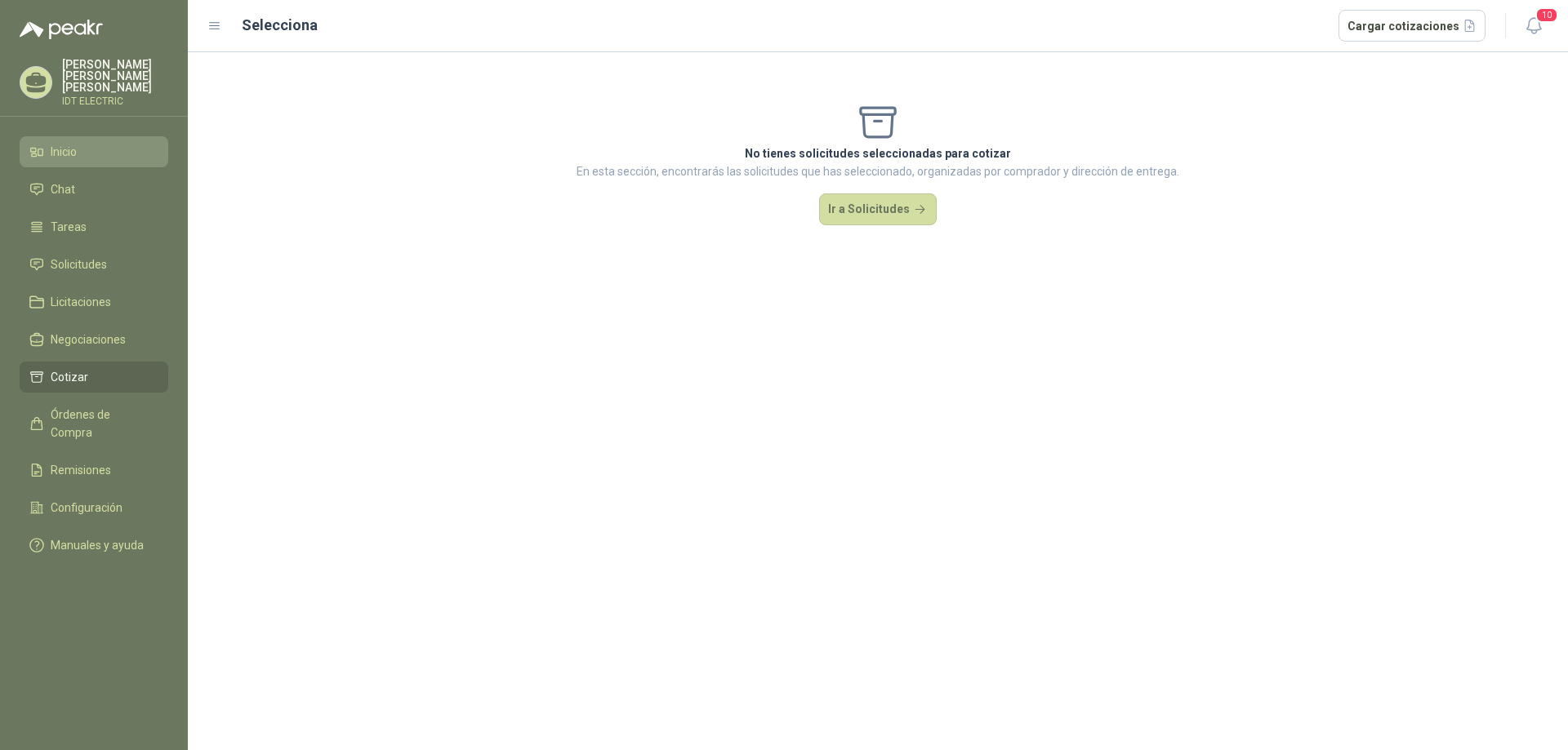
click at [98, 143] on li "Inicio" at bounding box center [94, 152] width 129 height 18
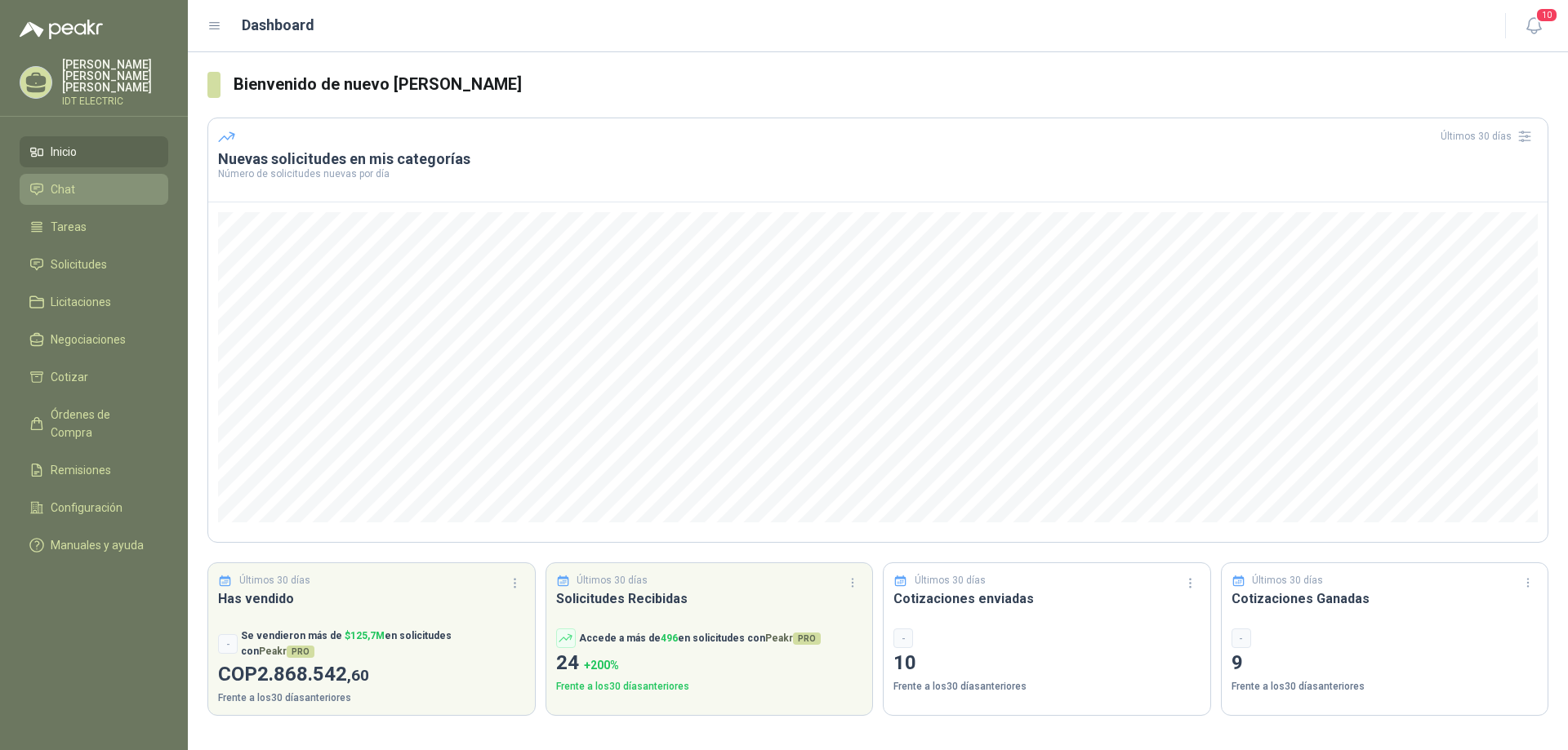
click at [107, 181] on li "Chat" at bounding box center [94, 190] width 129 height 18
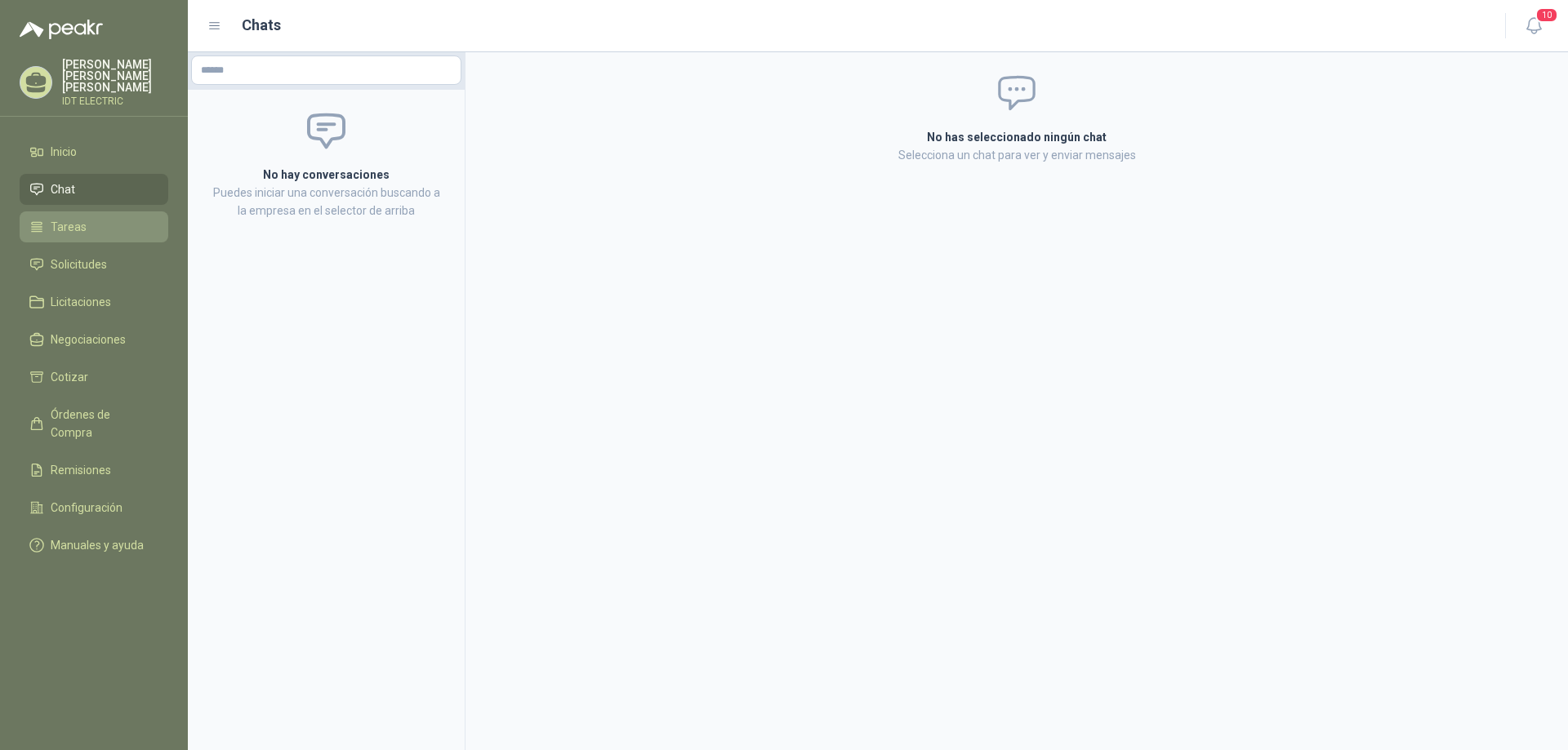
click at [93, 218] on li "Tareas" at bounding box center [94, 227] width 129 height 18
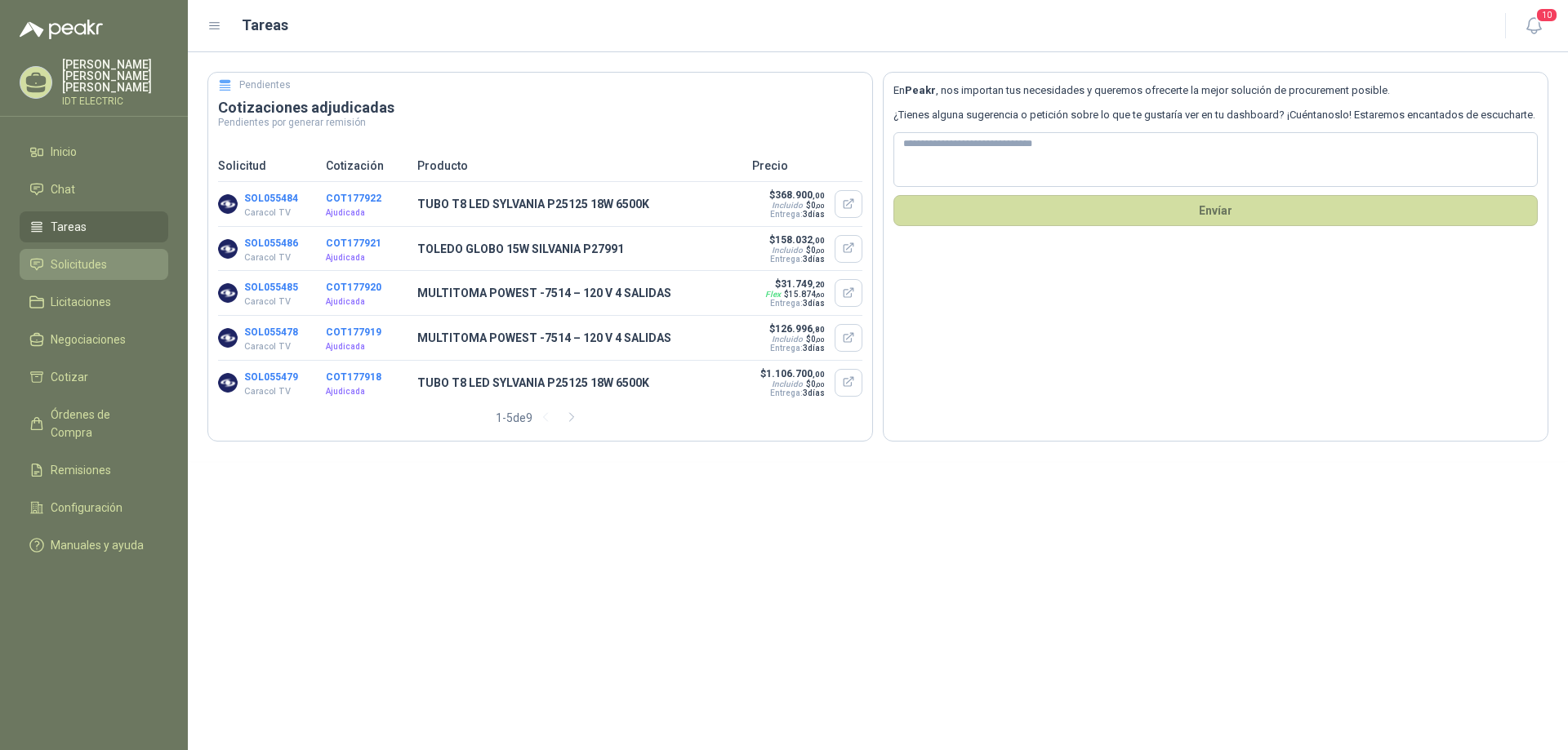
click at [116, 256] on li "Solicitudes" at bounding box center [94, 264] width 129 height 18
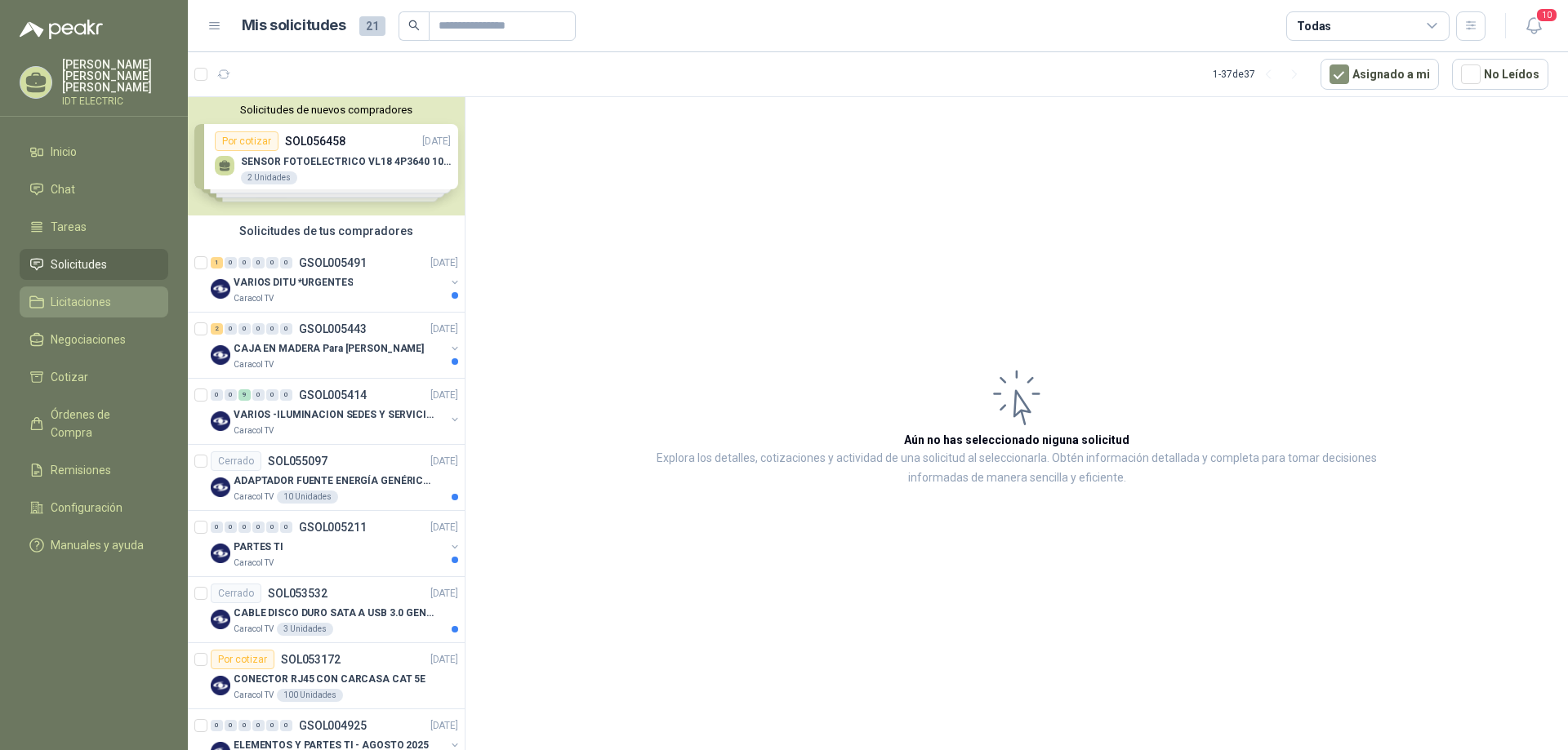
click at [114, 293] on li "Licitaciones" at bounding box center [94, 302] width 129 height 18
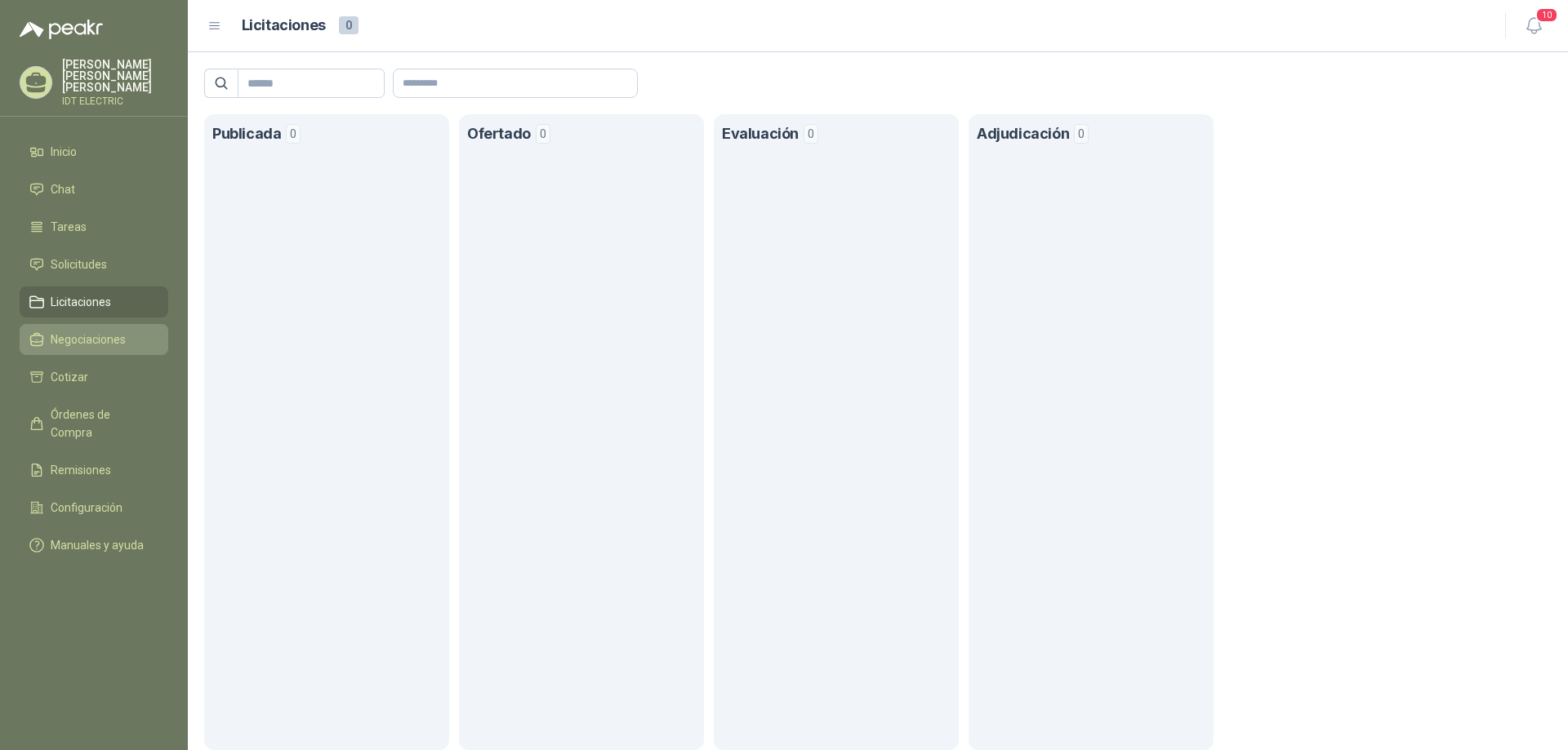
click at [125, 330] on span "Negociaciones" at bounding box center [89, 339] width 75 height 18
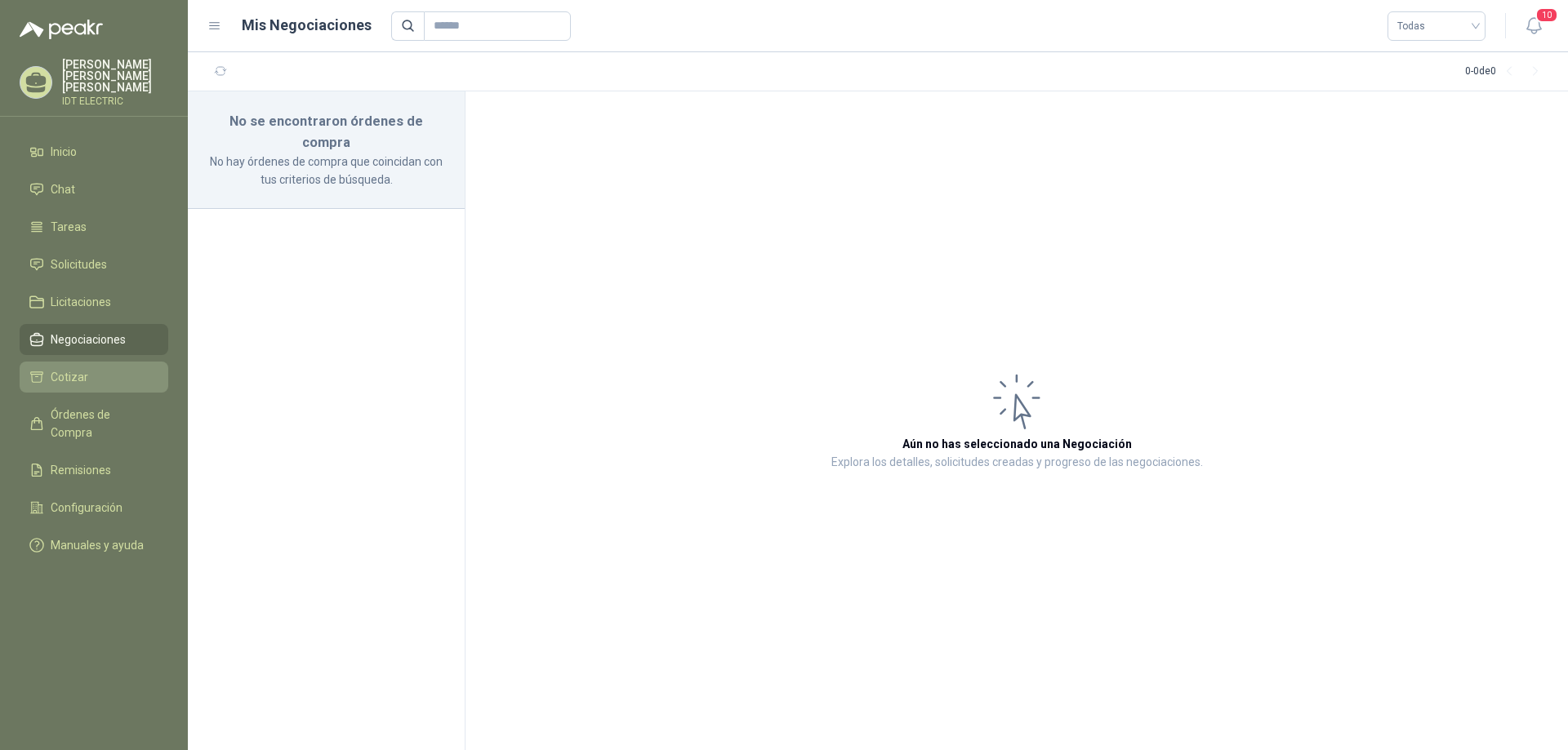
click at [116, 368] on li "Cotizar" at bounding box center [94, 377] width 129 height 18
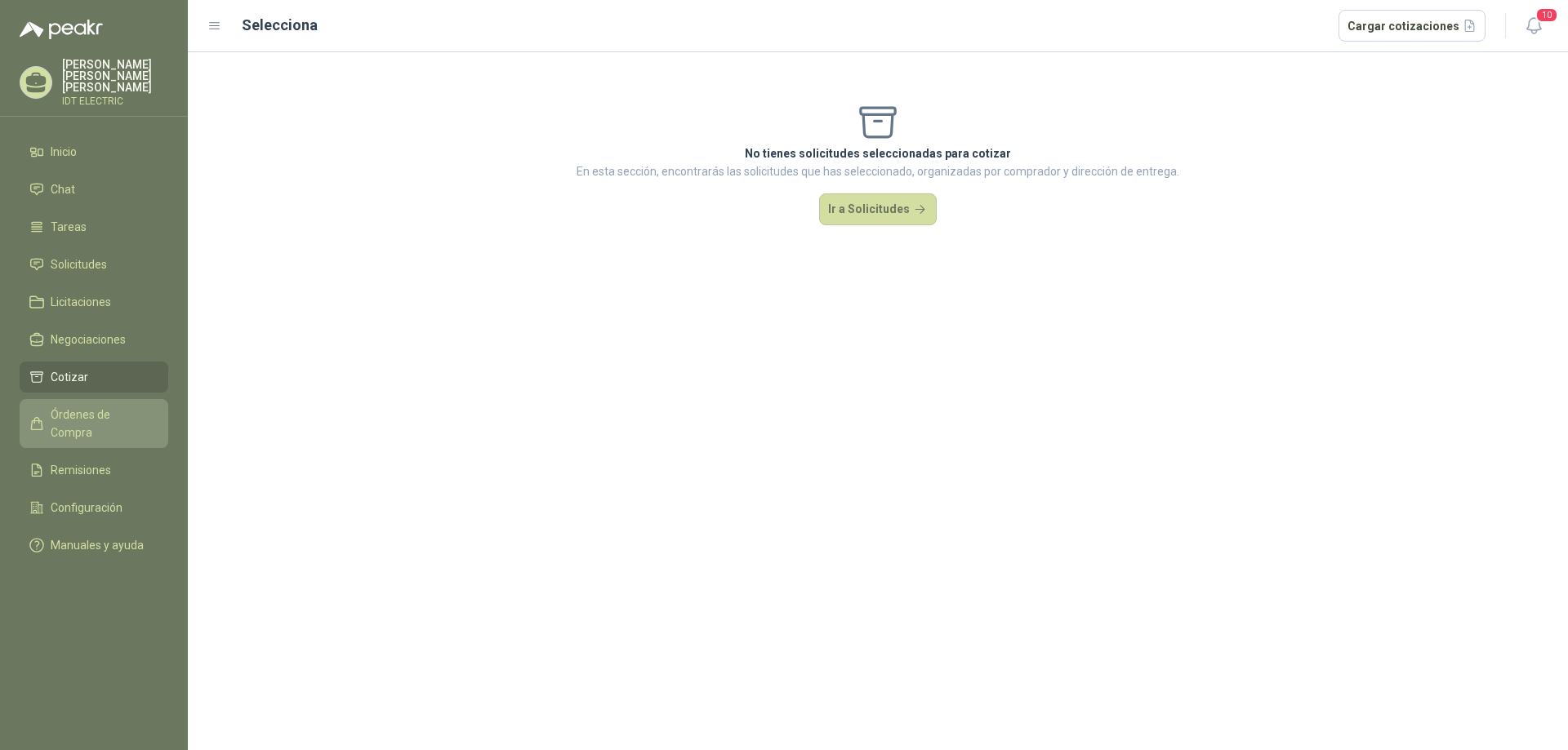
click at [111, 405] on span "Órdenes de Compra" at bounding box center [102, 423] width 102 height 36
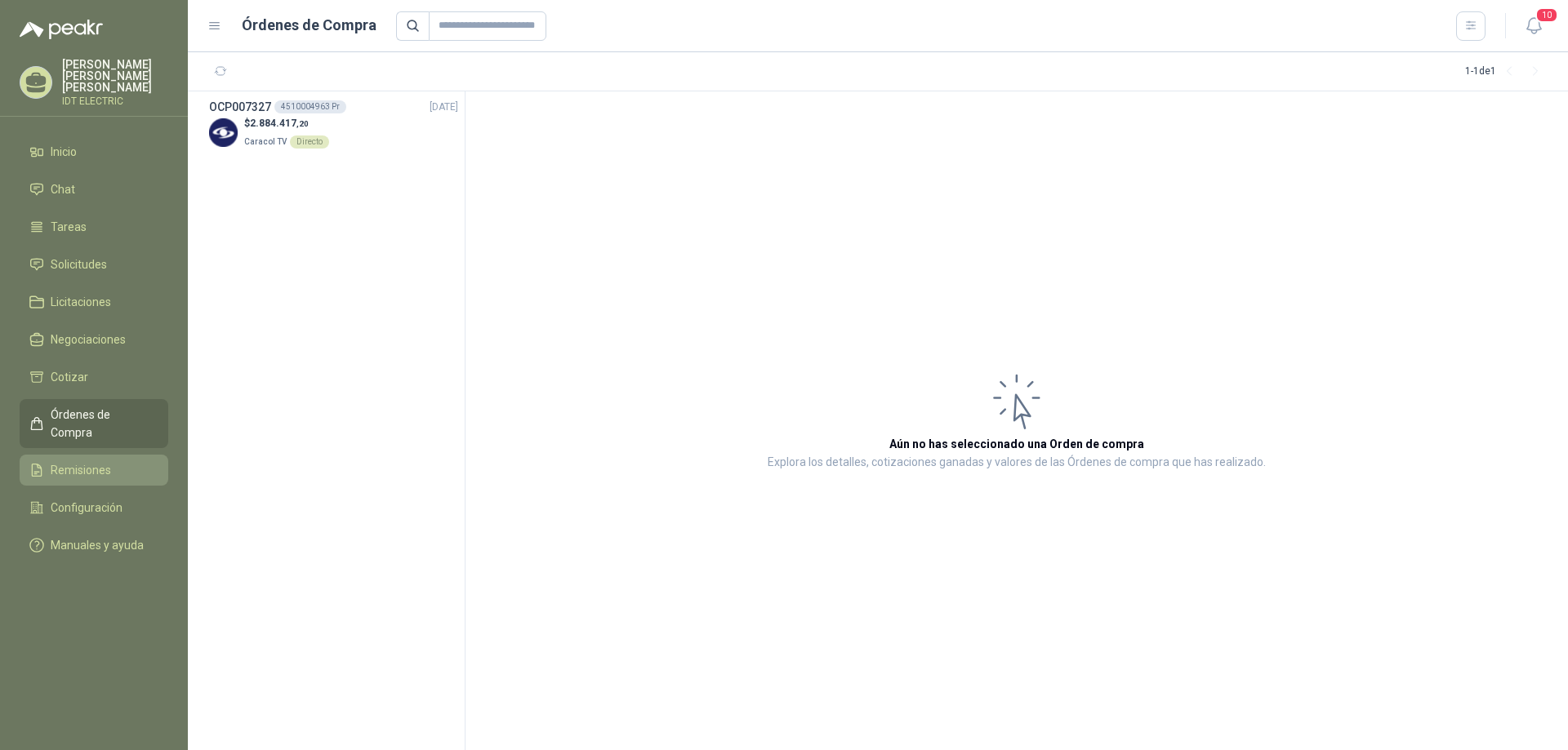
click at [119, 461] on li "Remisiones" at bounding box center [94, 470] width 129 height 18
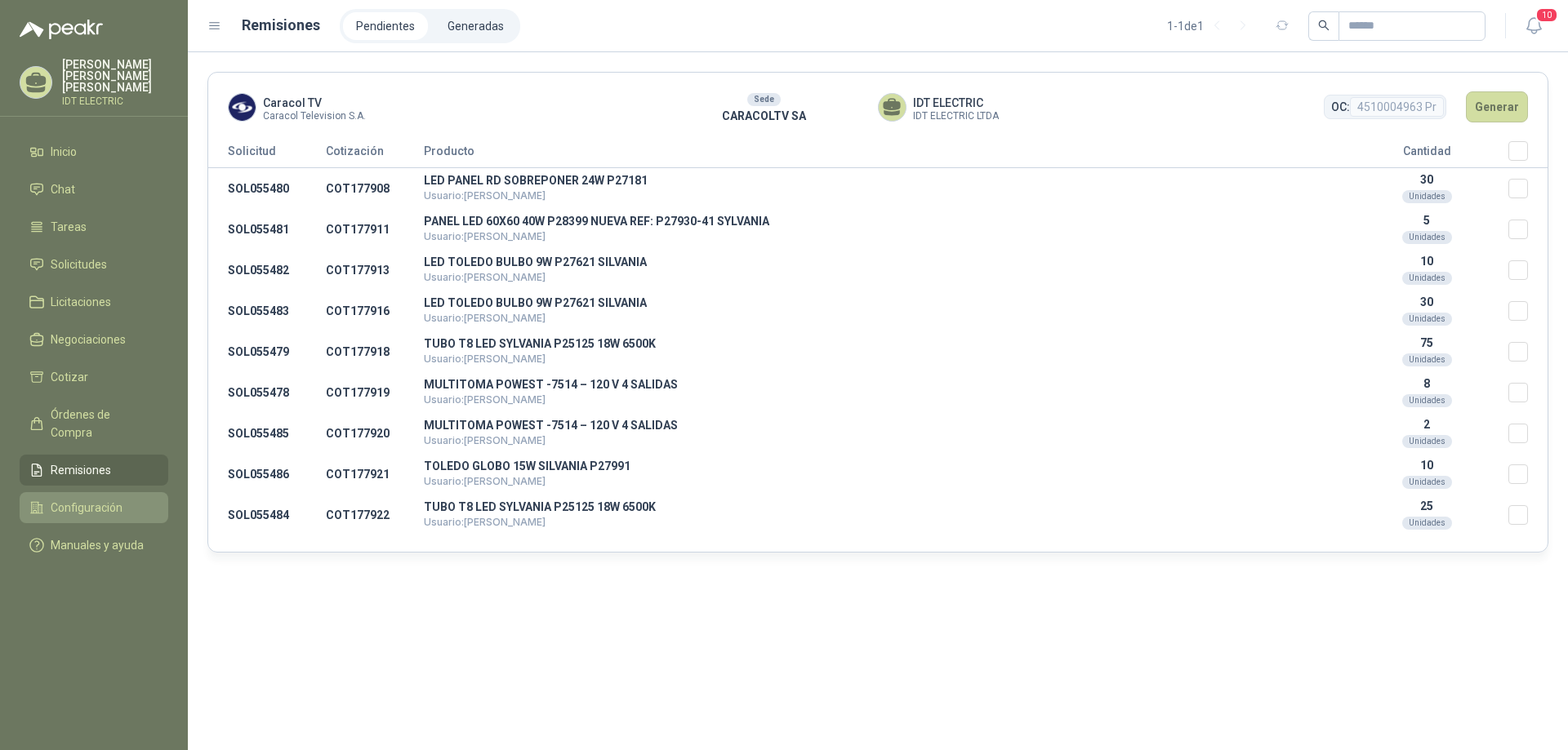
click at [111, 499] on span "Configuración" at bounding box center [87, 507] width 72 height 18
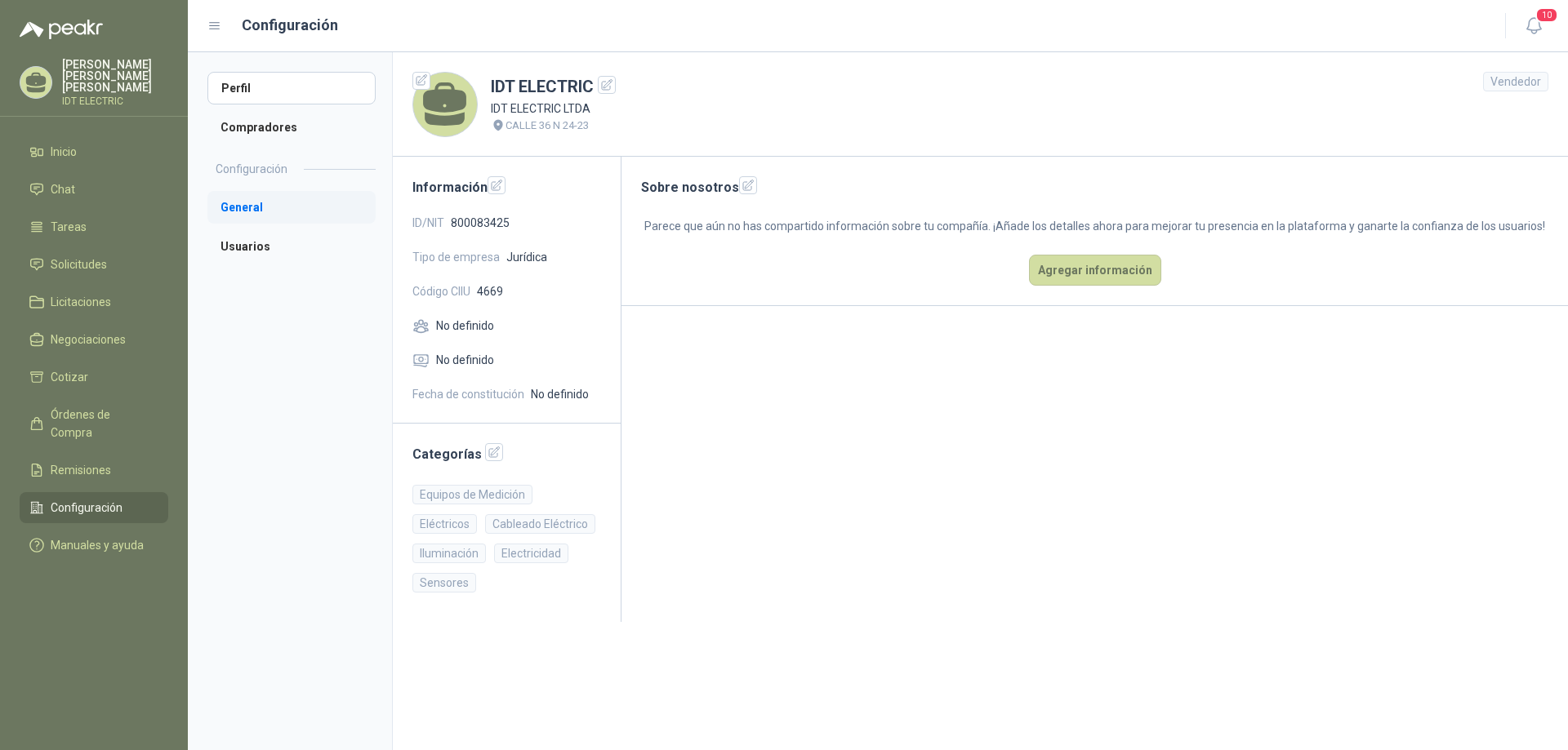
click at [253, 209] on li "General" at bounding box center [292, 207] width 168 height 32
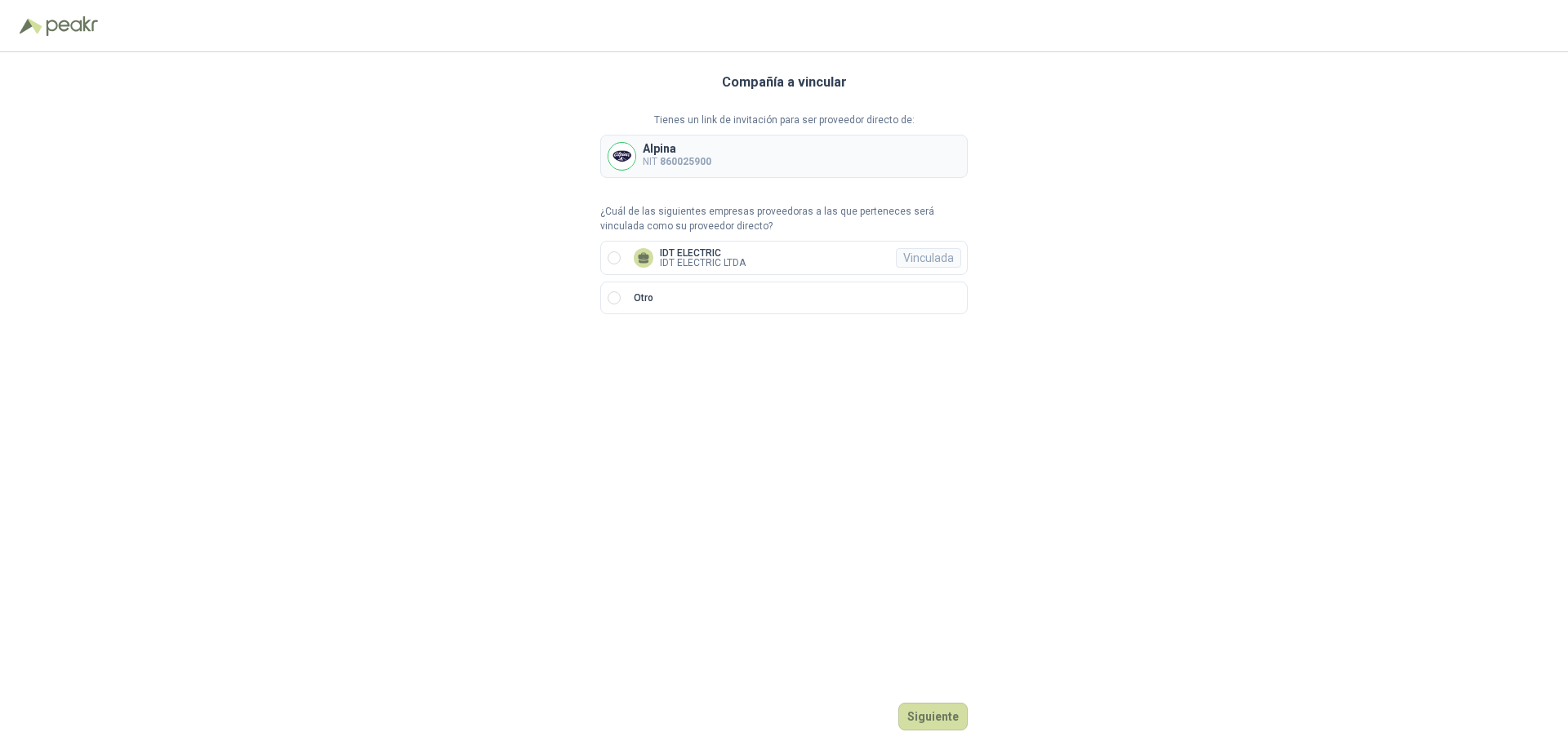
click at [741, 163] on div "Alpina NIT 860025900" at bounding box center [784, 157] width 367 height 43
